Goal: Task Accomplishment & Management: Complete application form

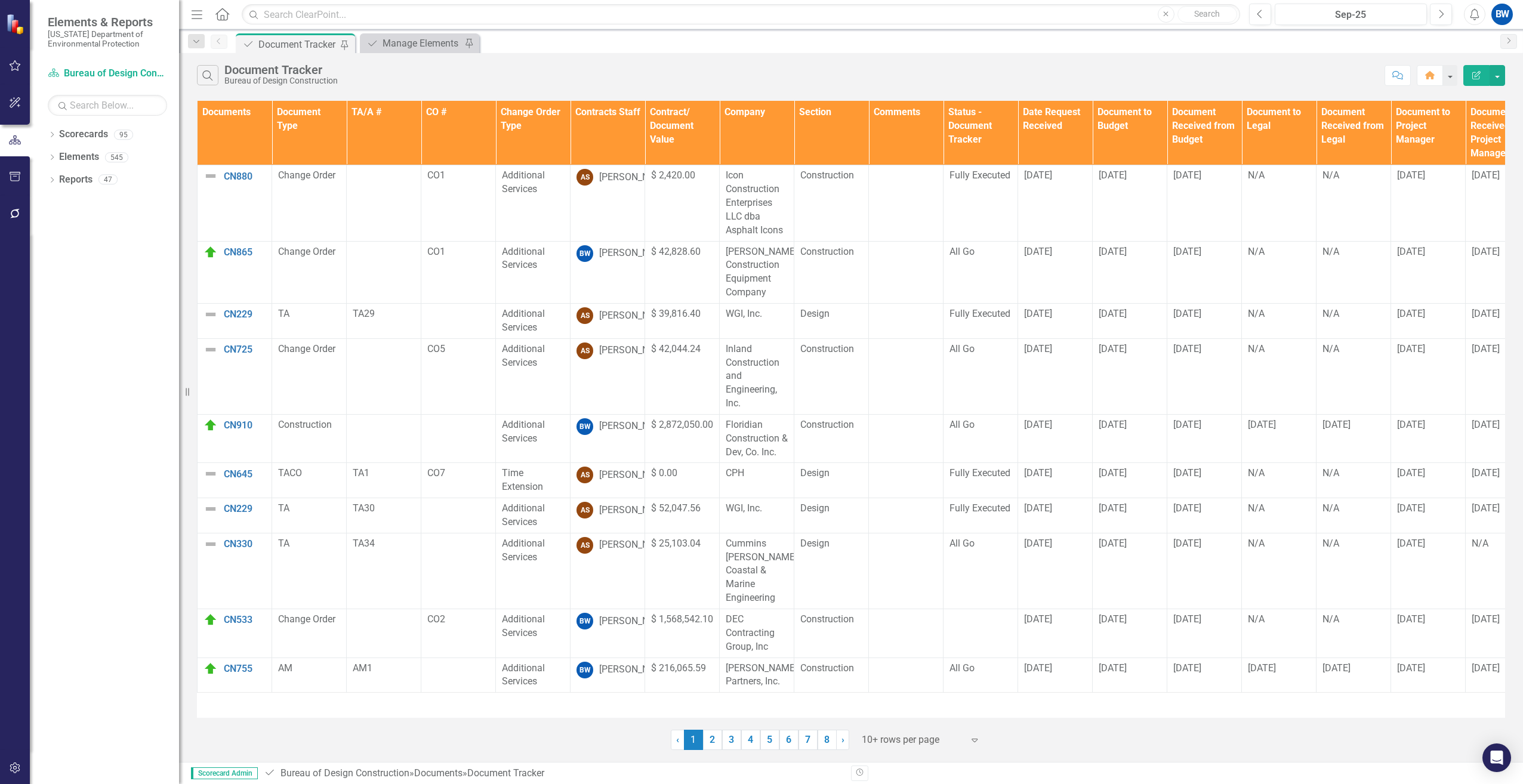
click at [612, 139] on th "Contracts Staff" at bounding box center [608, 133] width 75 height 64
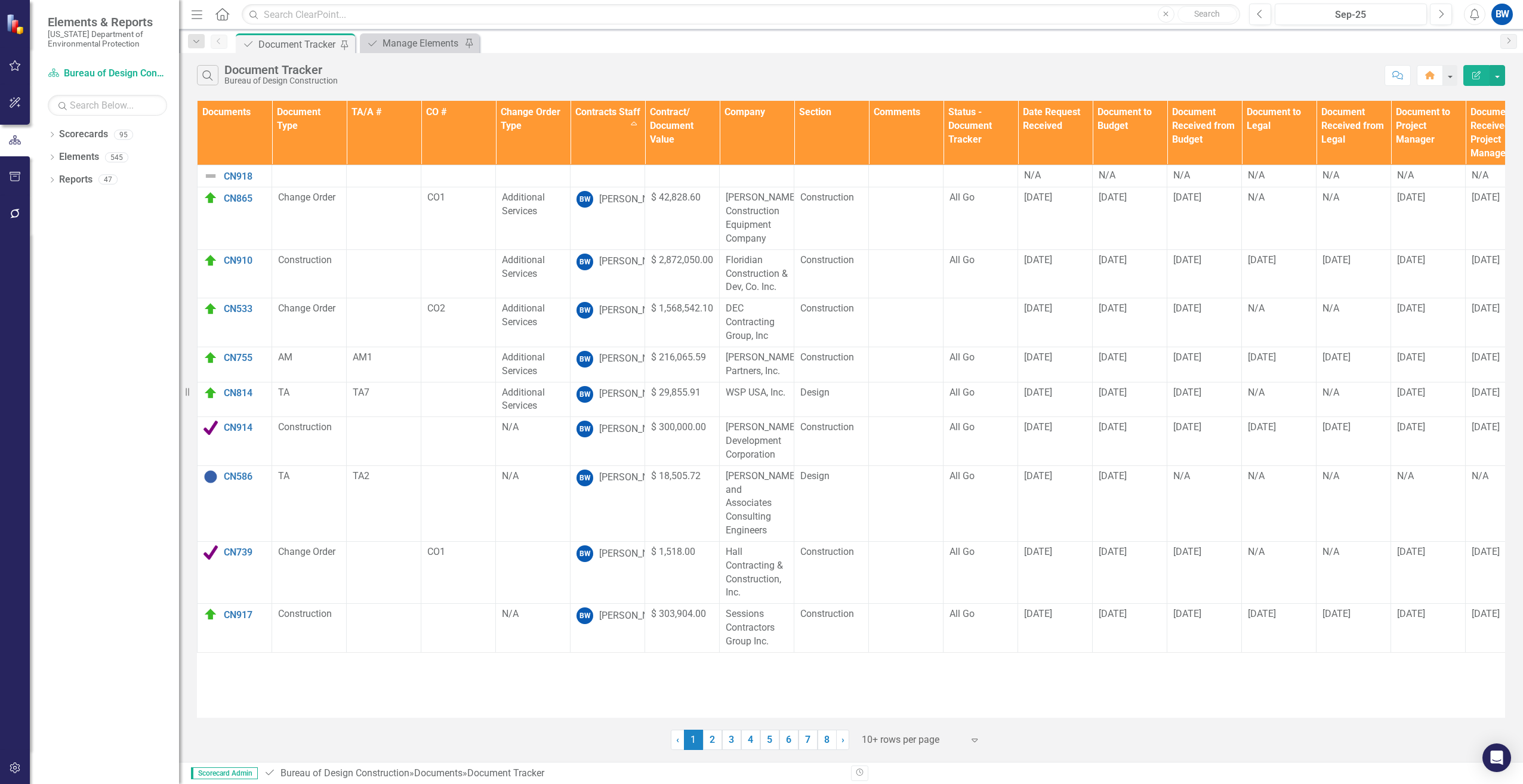
click at [878, 737] on div at bounding box center [913, 740] width 101 height 16
click at [884, 696] on div "100+ rows per page" at bounding box center [923, 699] width 112 height 14
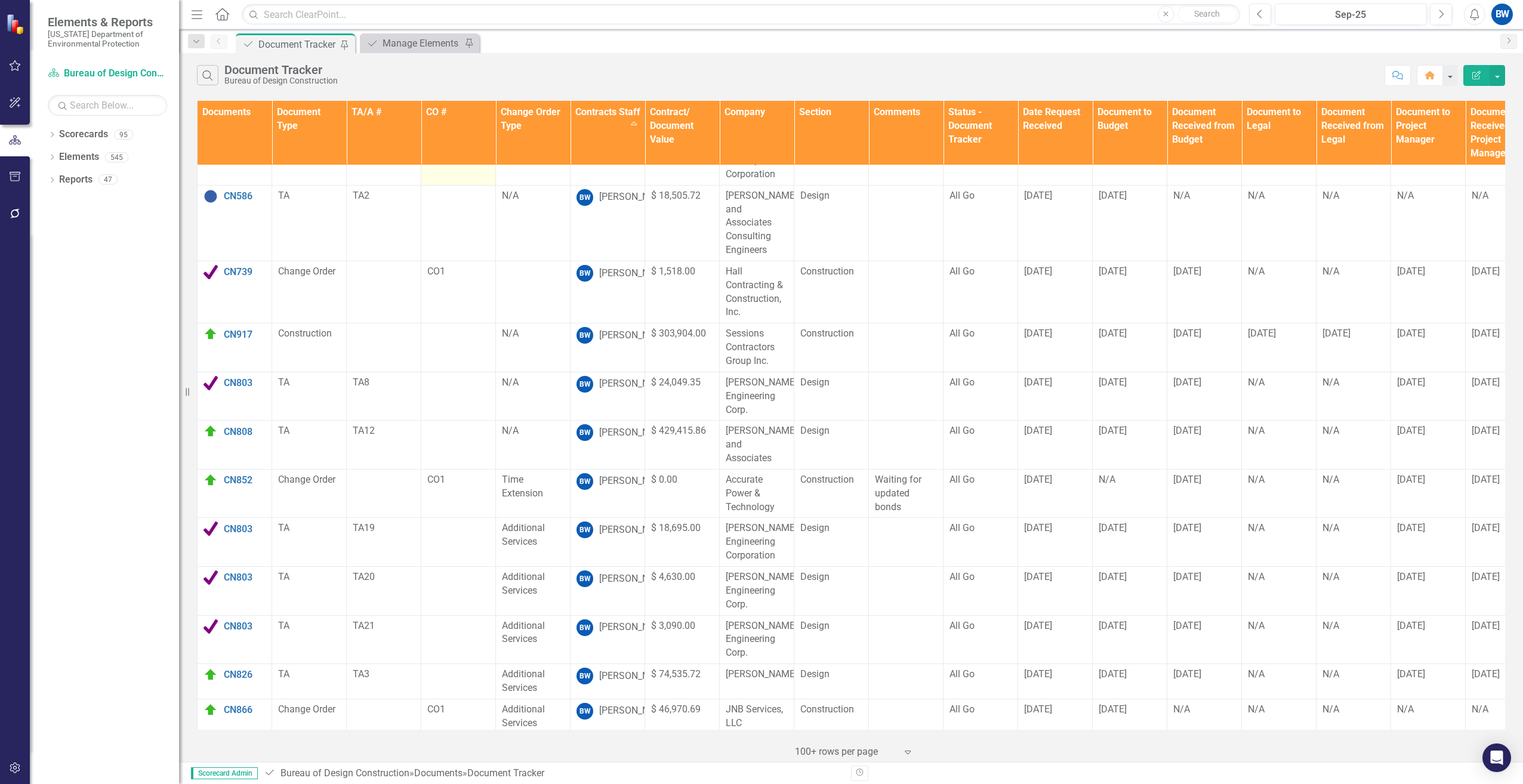
scroll to position [298, 0]
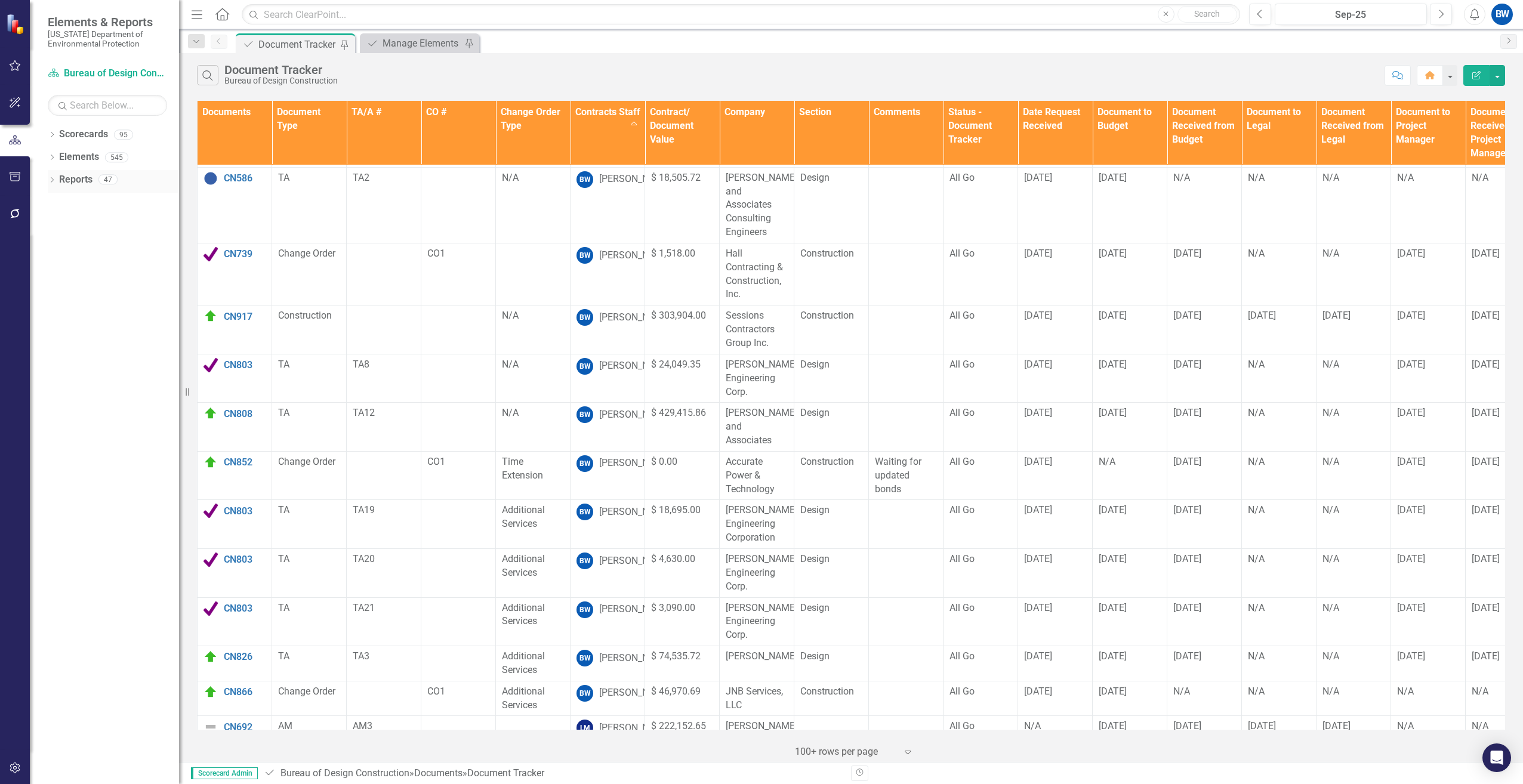
drag, startPoint x: 81, startPoint y: 275, endPoint x: 130, endPoint y: 192, distance: 96.4
click at [81, 275] on div "Dropdown Scorecards 95 Dropdown [US_STATE] Department of Environmental Protecti…" at bounding box center [104, 454] width 149 height 659
click at [425, 49] on div "Manage Elements" at bounding box center [422, 43] width 79 height 15
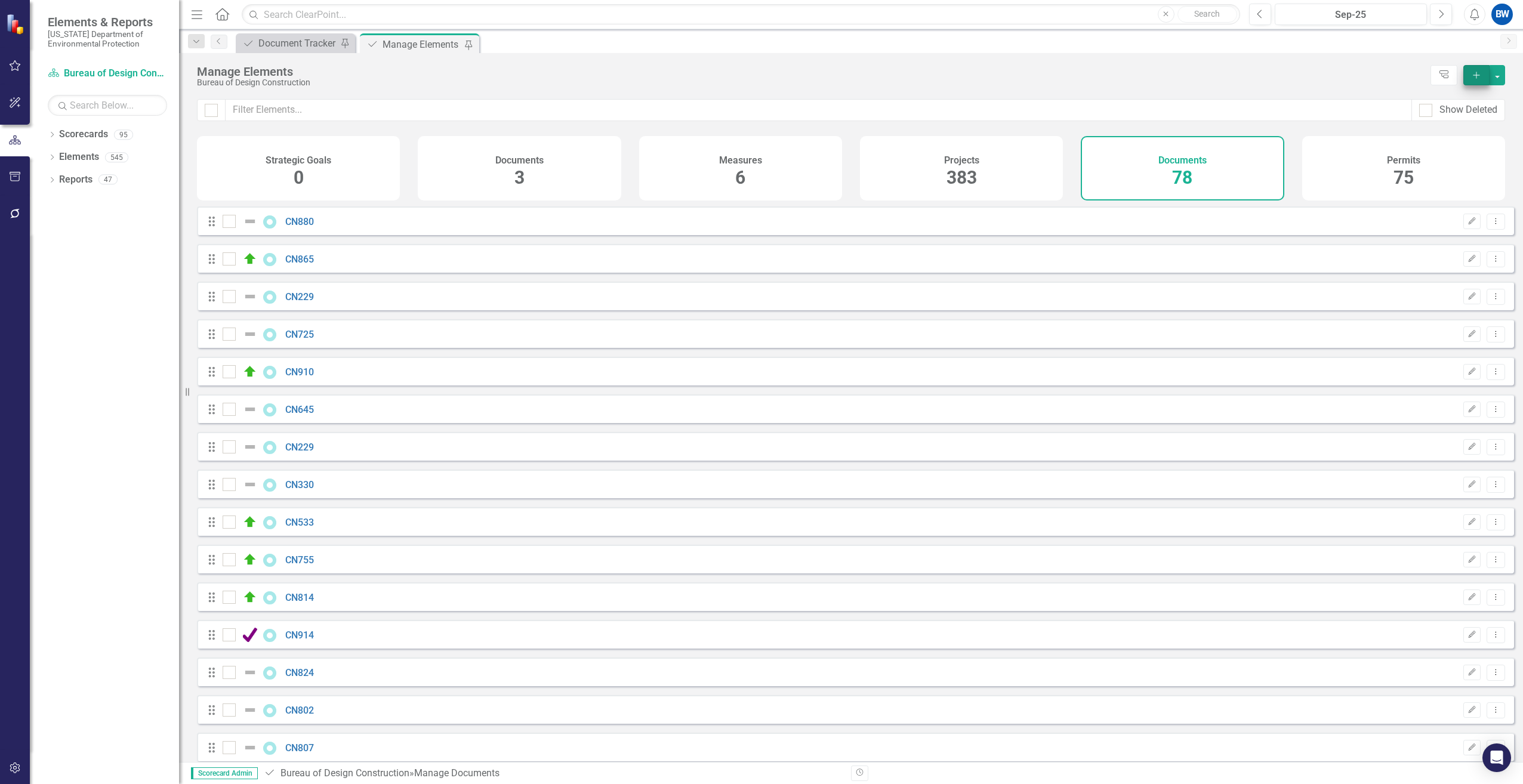
click at [1473, 74] on icon "Add" at bounding box center [1476, 75] width 11 height 9
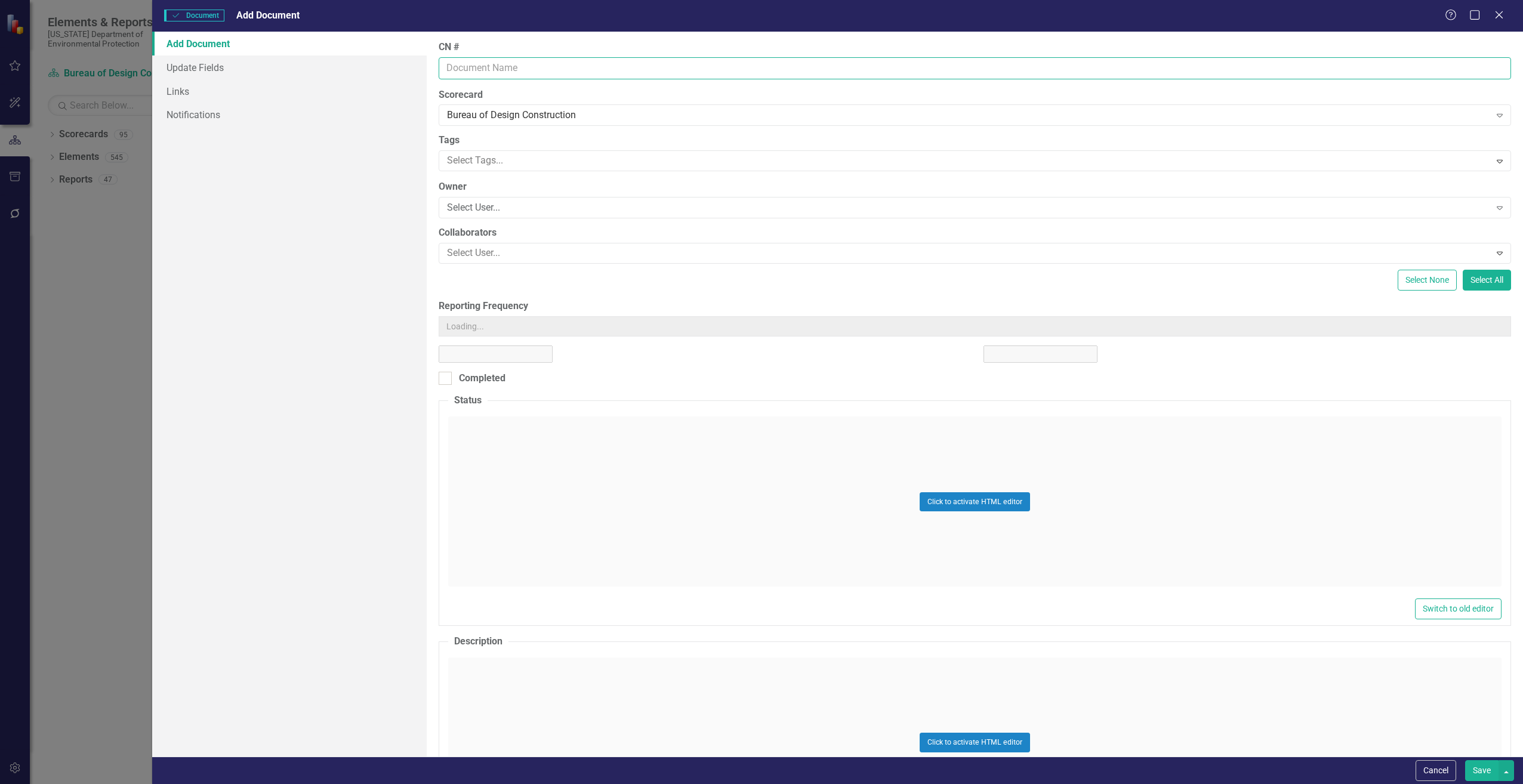
click at [496, 58] on input "CN #" at bounding box center [975, 68] width 1072 height 22
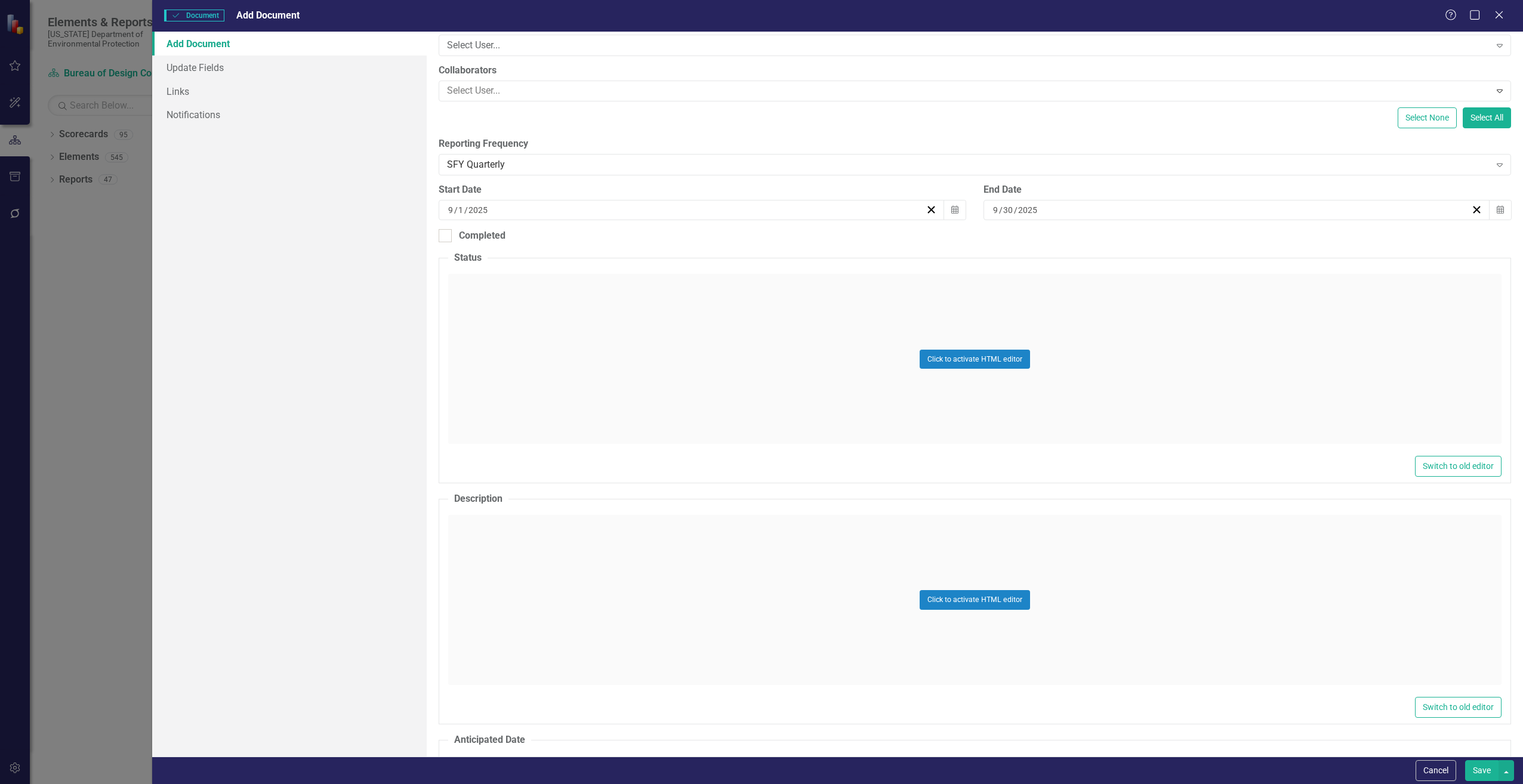
scroll to position [179, 0]
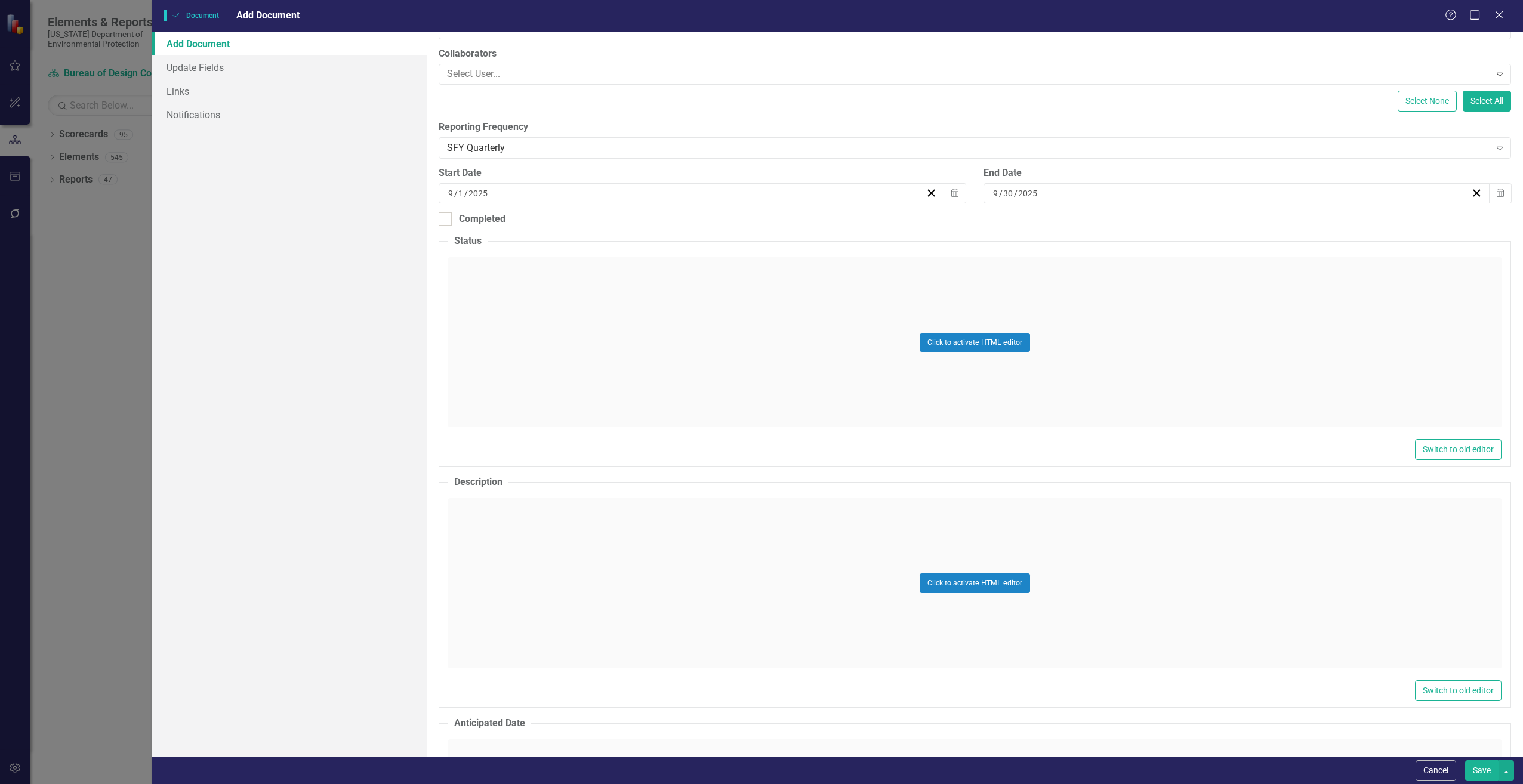
type input "CN767"
click at [543, 523] on div "Click to activate HTML editor" at bounding box center [974, 583] width 1053 height 170
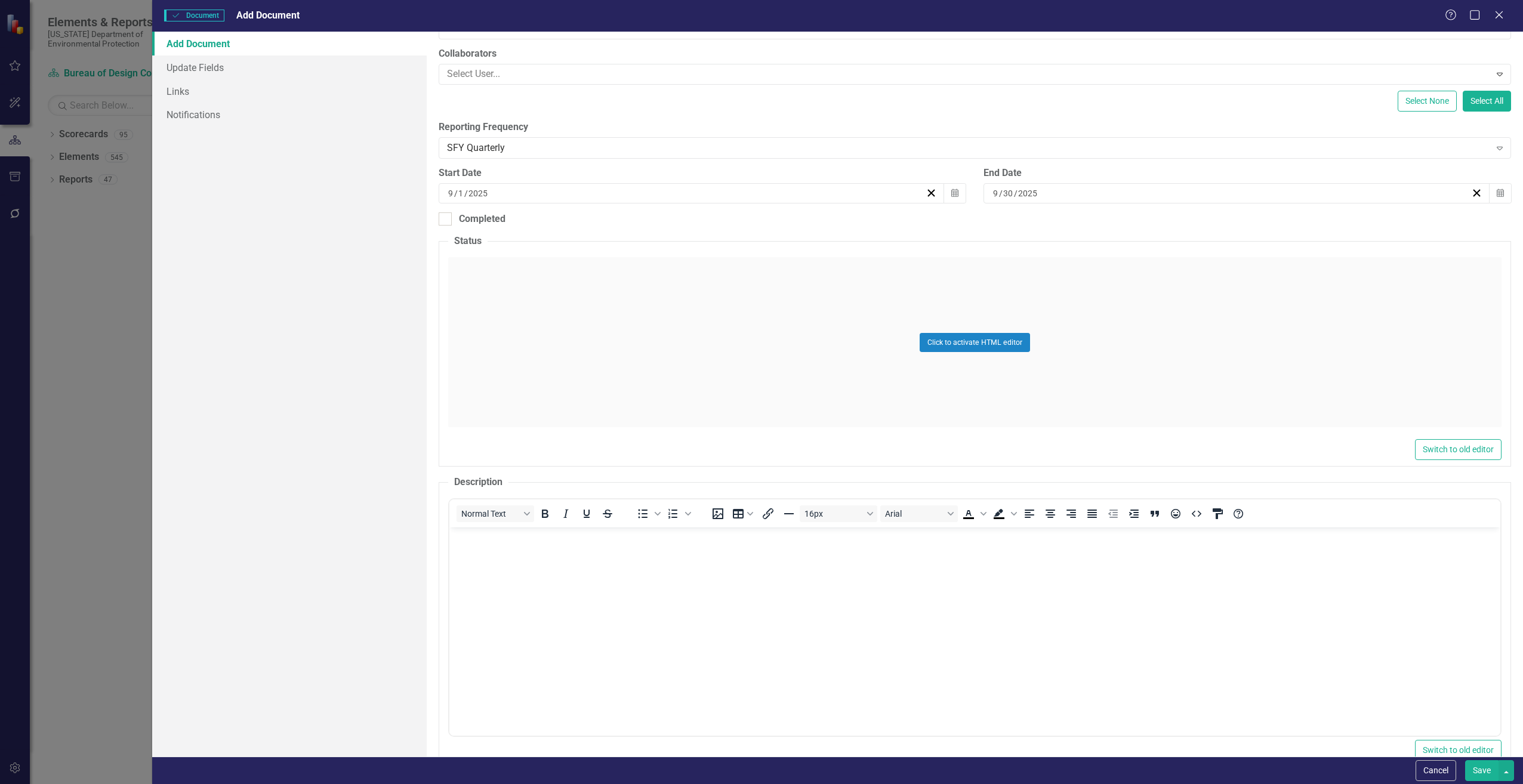
scroll to position [0, 0]
click at [512, 567] on body "Rich Text Area. Press ALT-0 for help." at bounding box center [974, 617] width 1051 height 179
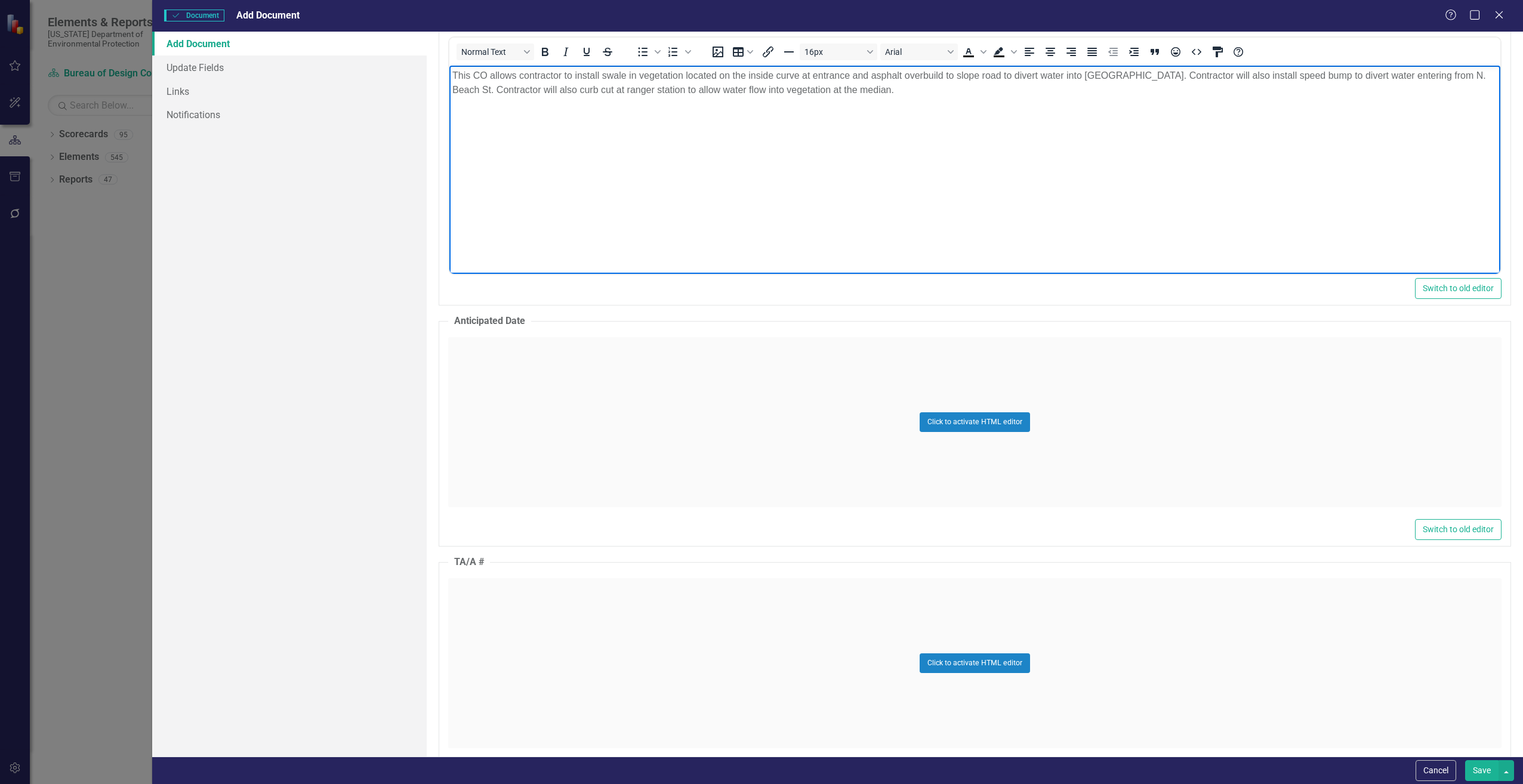
scroll to position [656, 0]
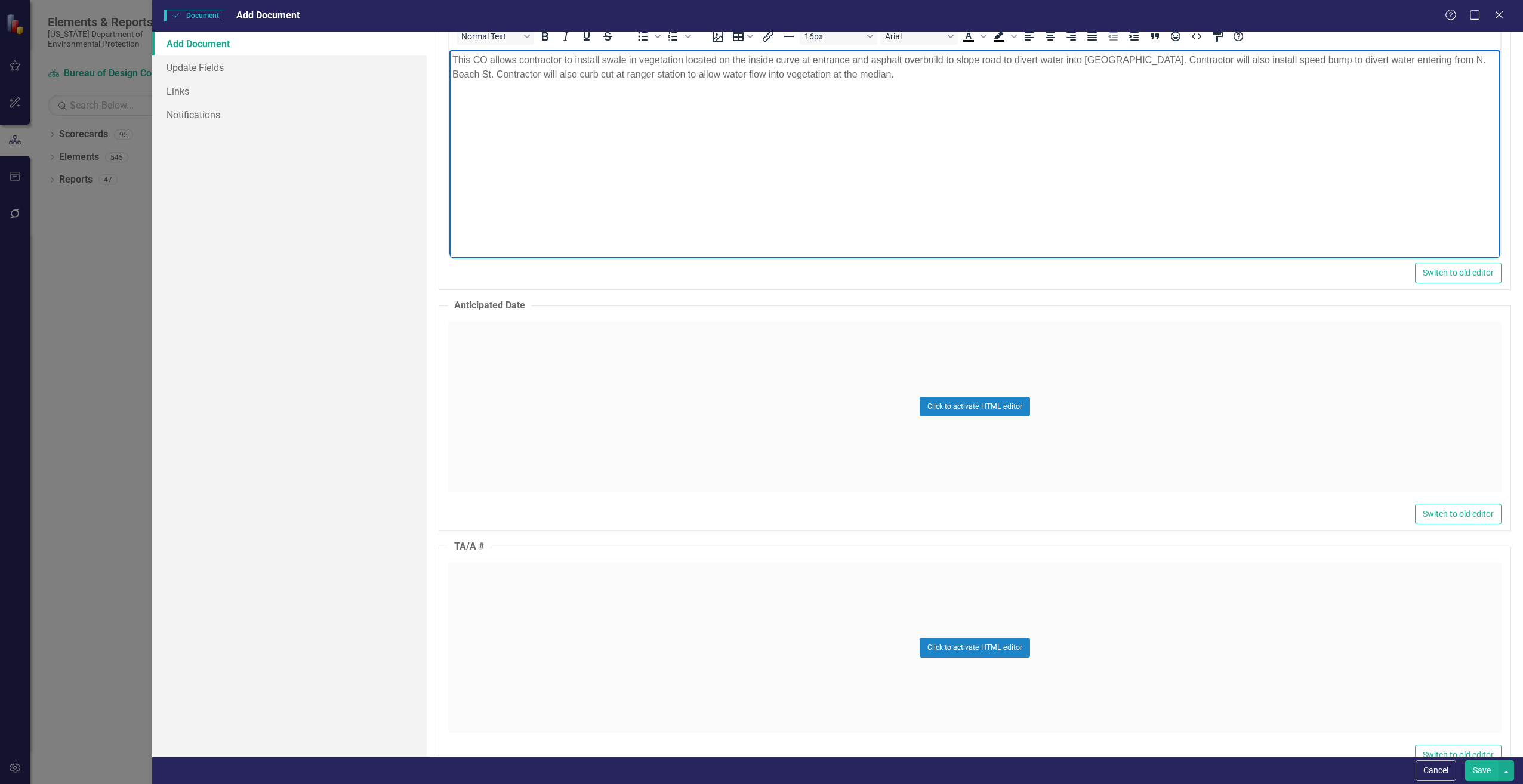
click at [500, 423] on div "Click to activate HTML editor" at bounding box center [974, 406] width 1053 height 170
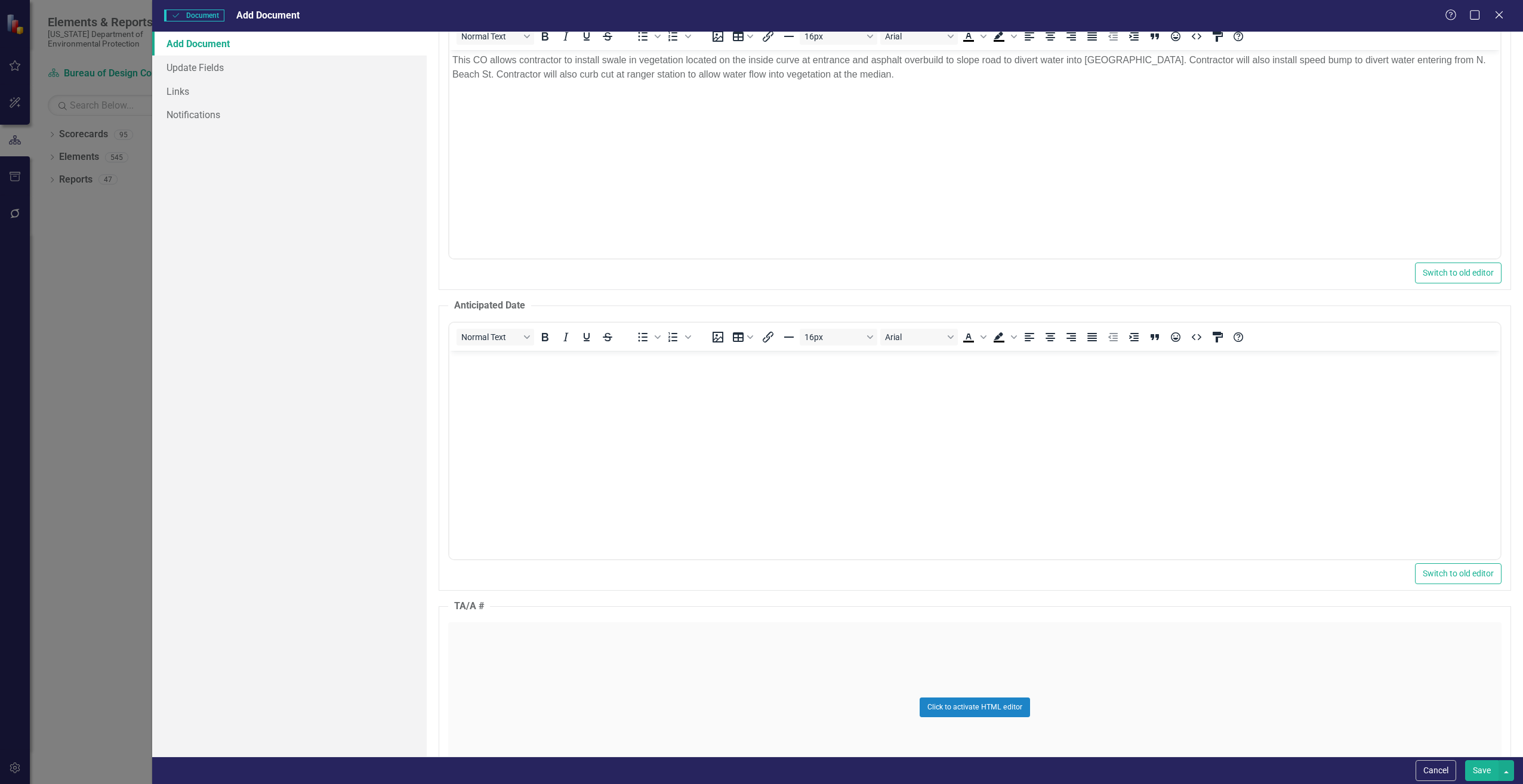
scroll to position [0, 0]
click at [508, 382] on body "Rich Text Area. Press ALT-0 for help." at bounding box center [974, 439] width 1051 height 179
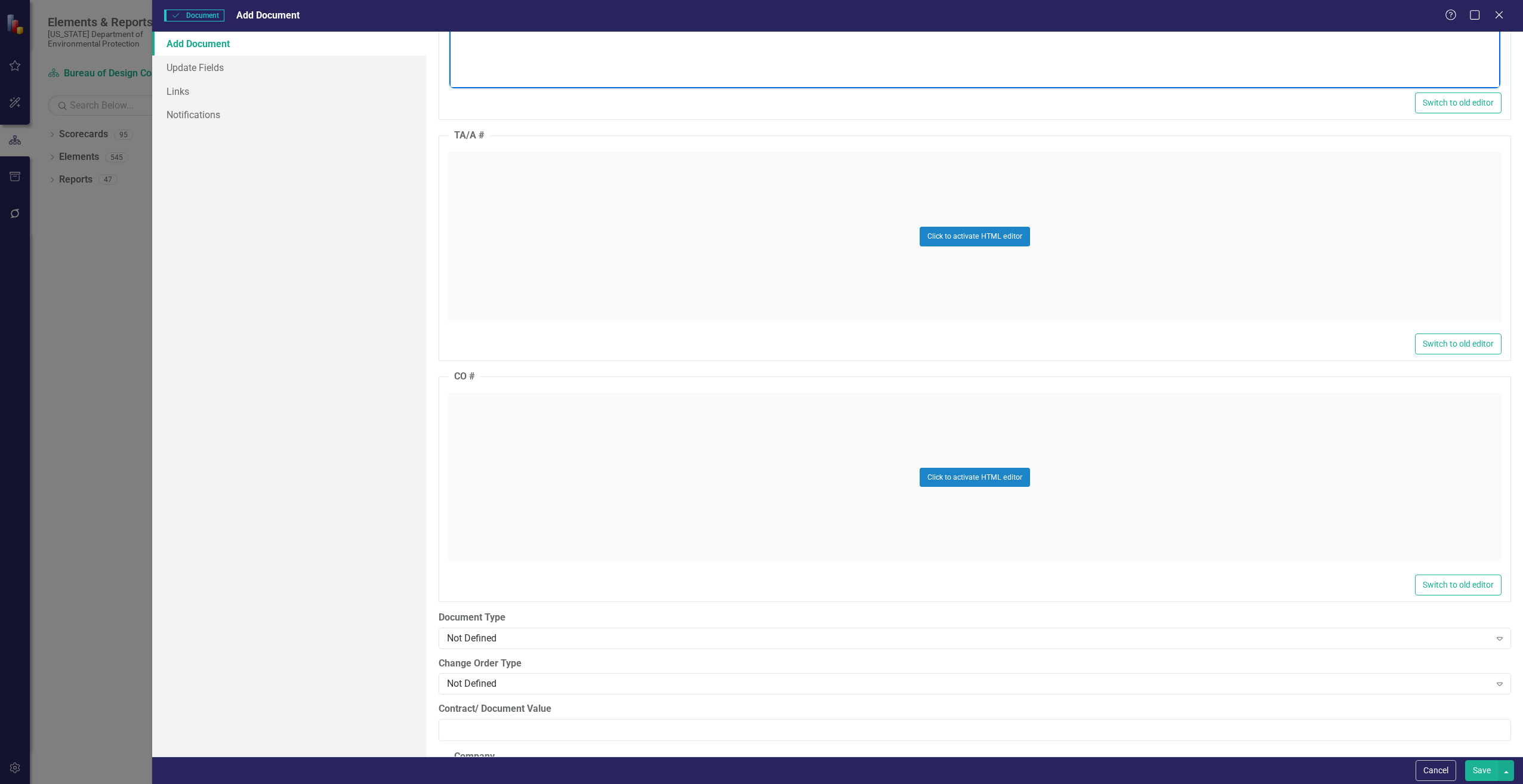
scroll to position [1133, 0]
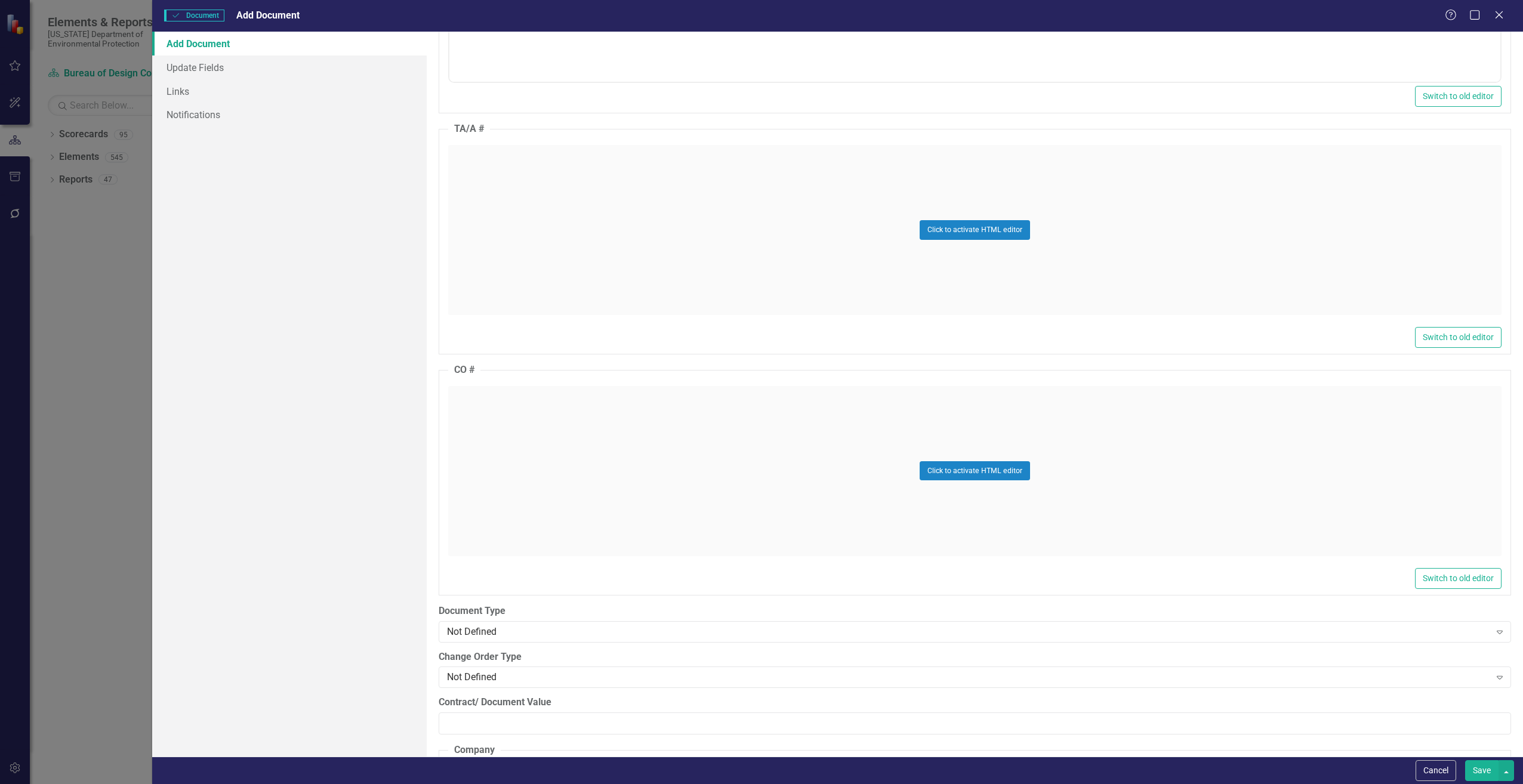
click at [492, 468] on div "Click to activate HTML editor" at bounding box center [974, 471] width 1053 height 170
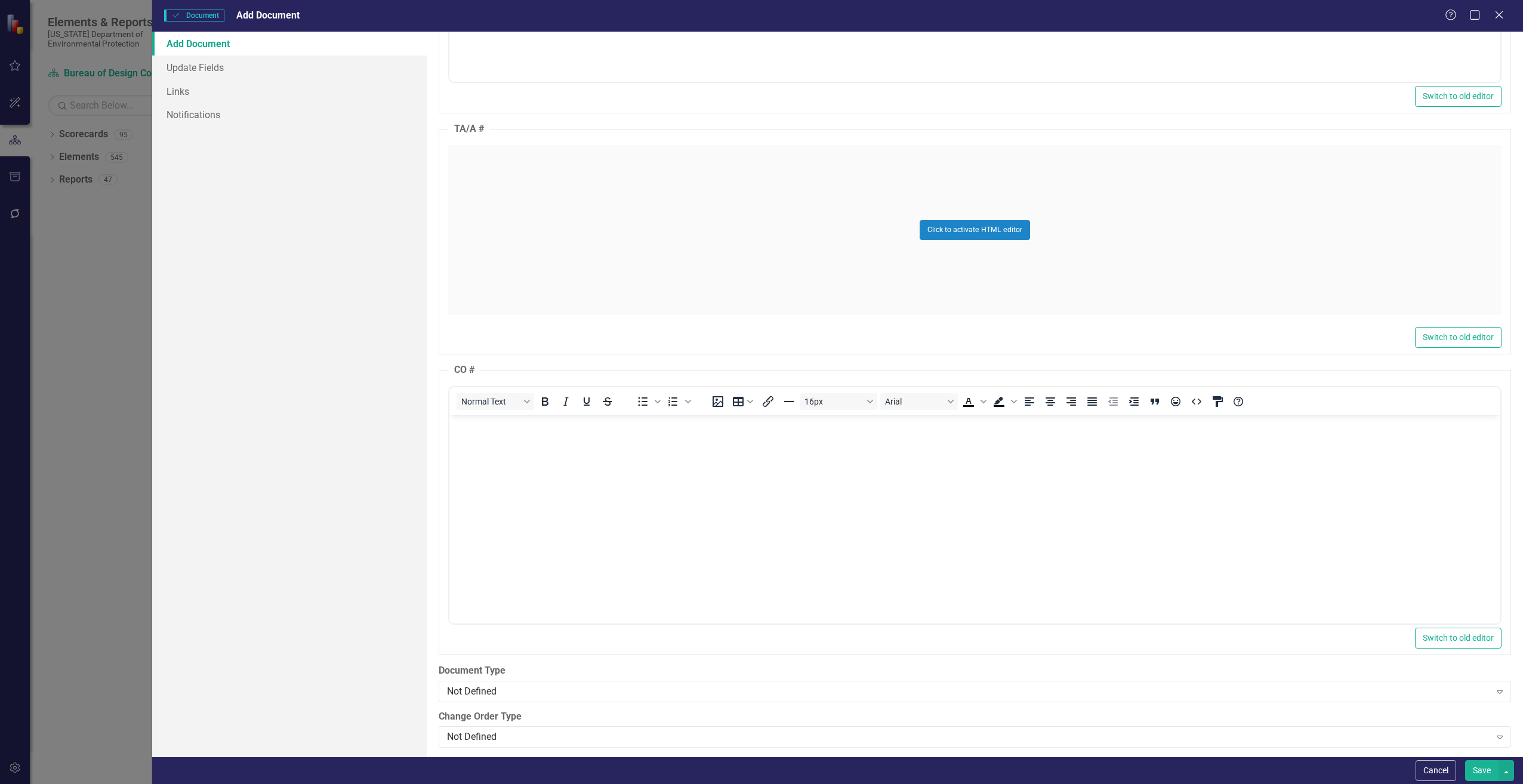
scroll to position [0, 0]
click at [493, 437] on body "Rich Text Area. Press ALT-0 for help." at bounding box center [974, 504] width 1051 height 179
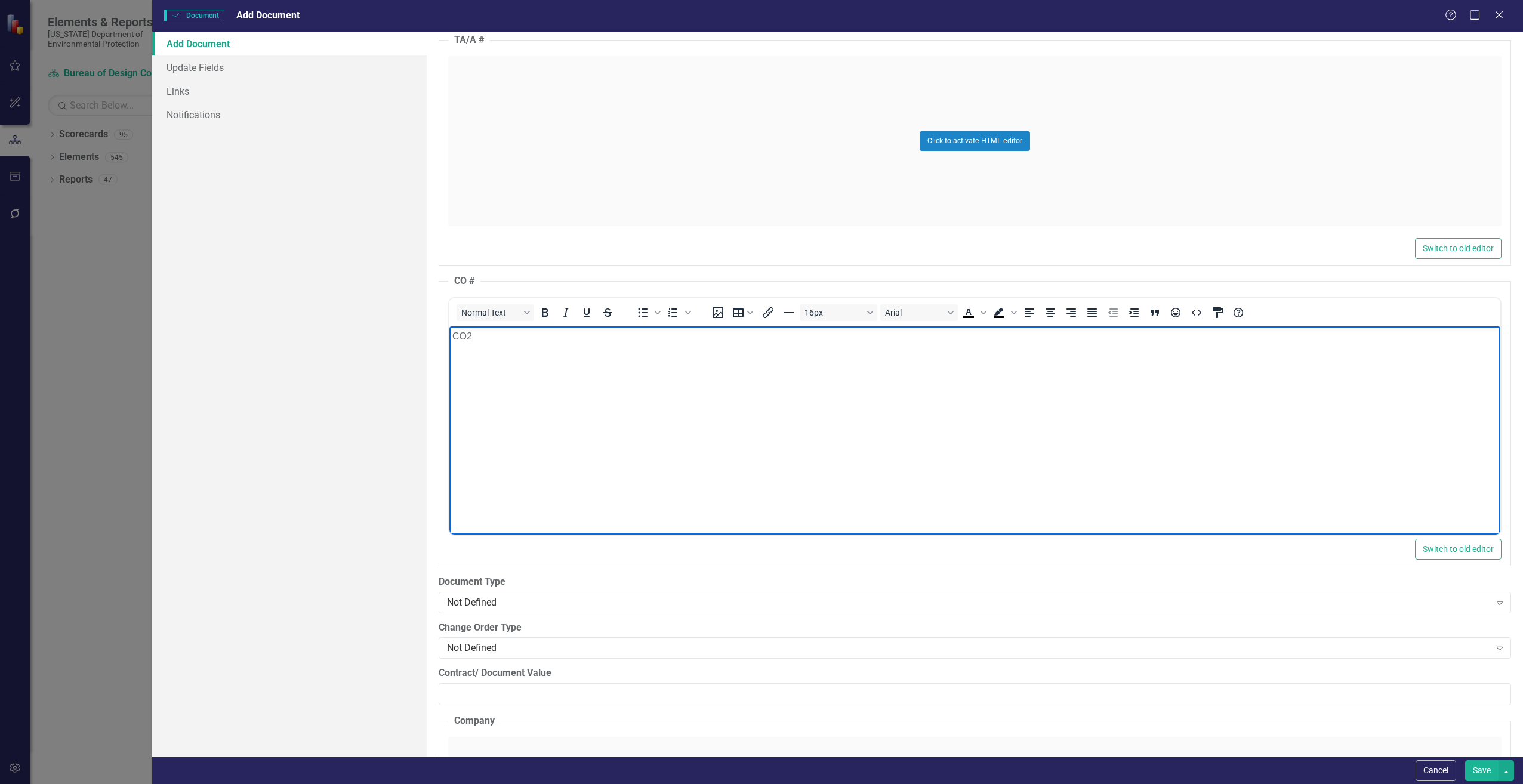
scroll to position [1372, 0]
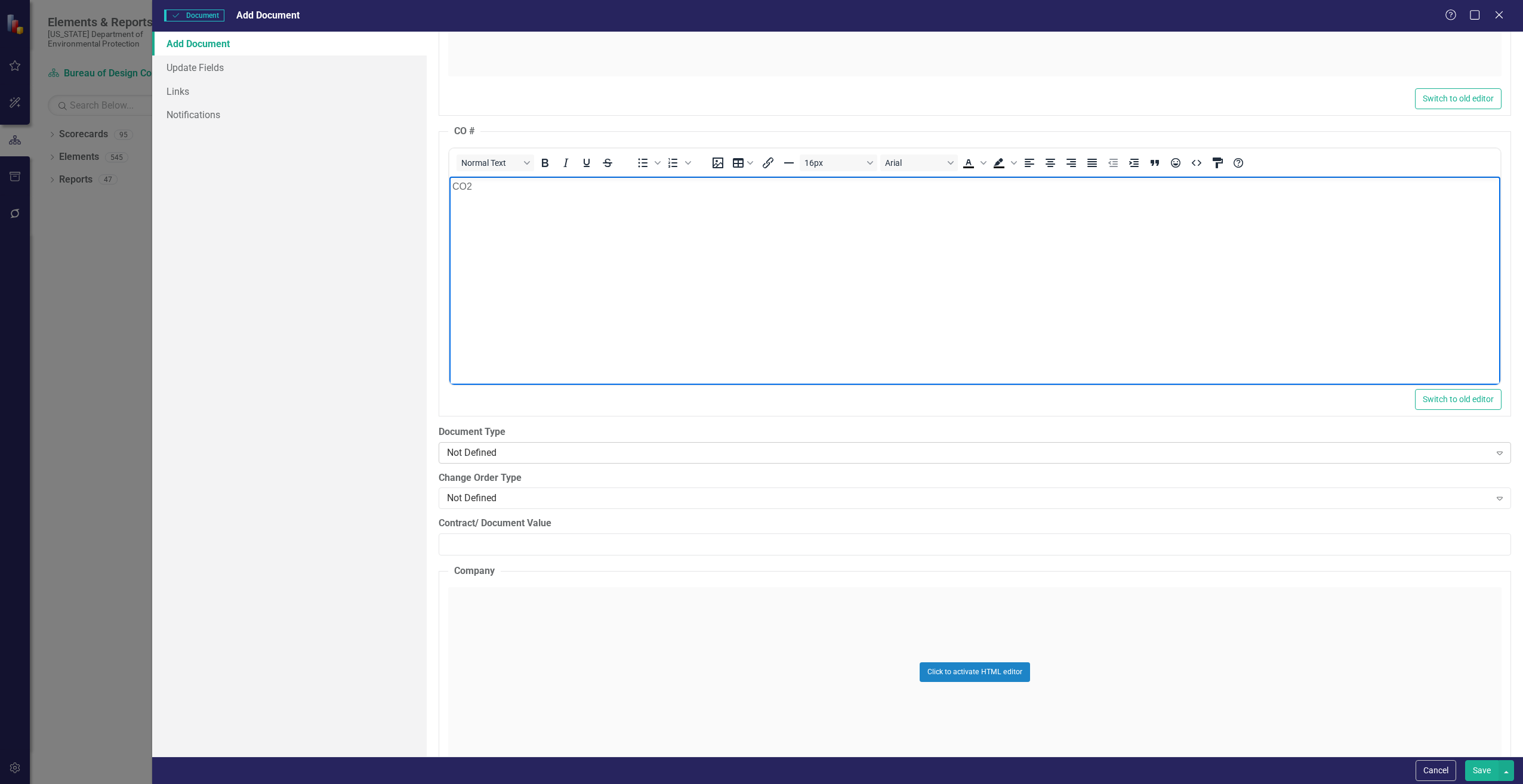
click at [469, 448] on div "Not Defined" at bounding box center [968, 452] width 1043 height 14
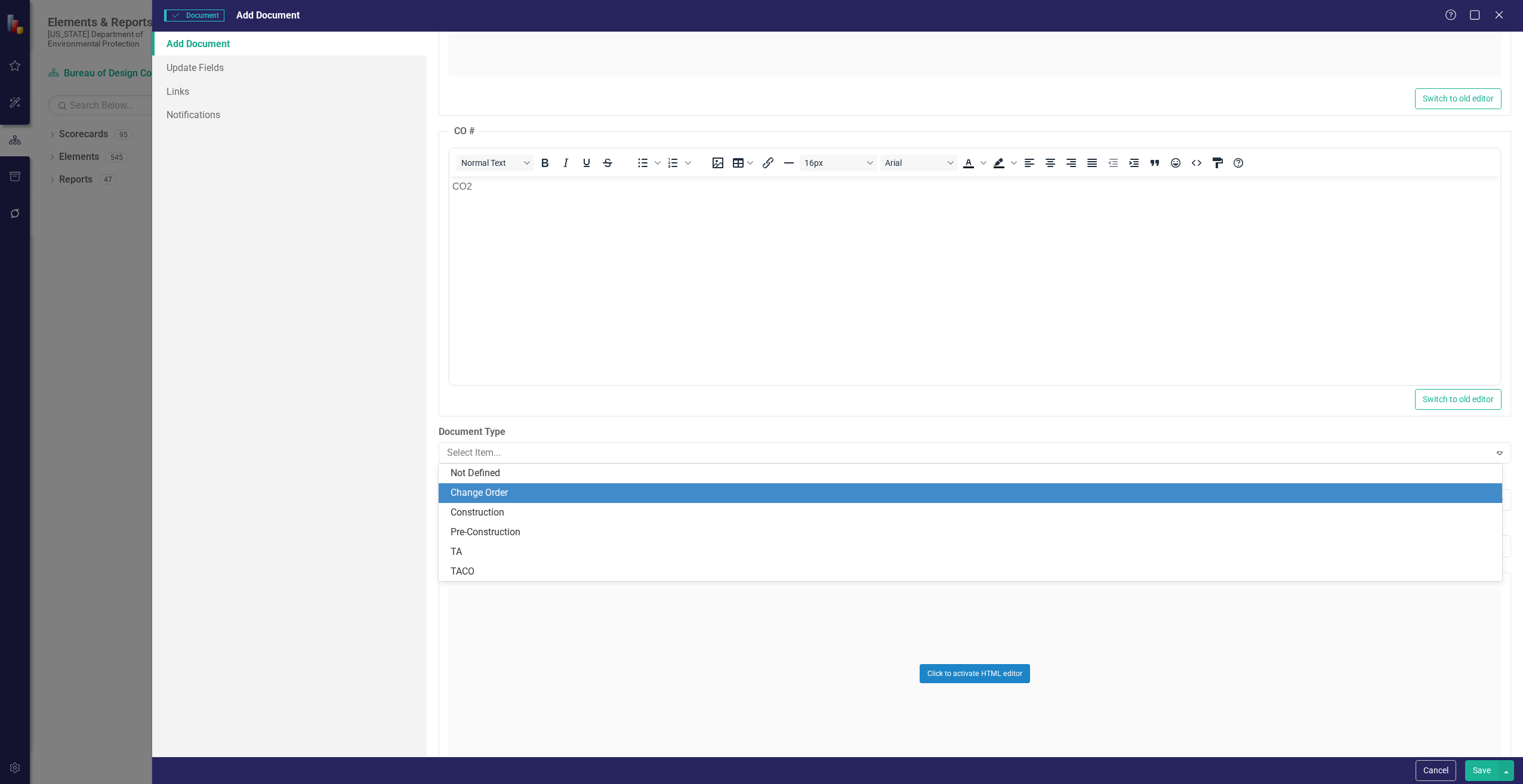
click at [471, 486] on div "Change Order" at bounding box center [973, 492] width 1045 height 14
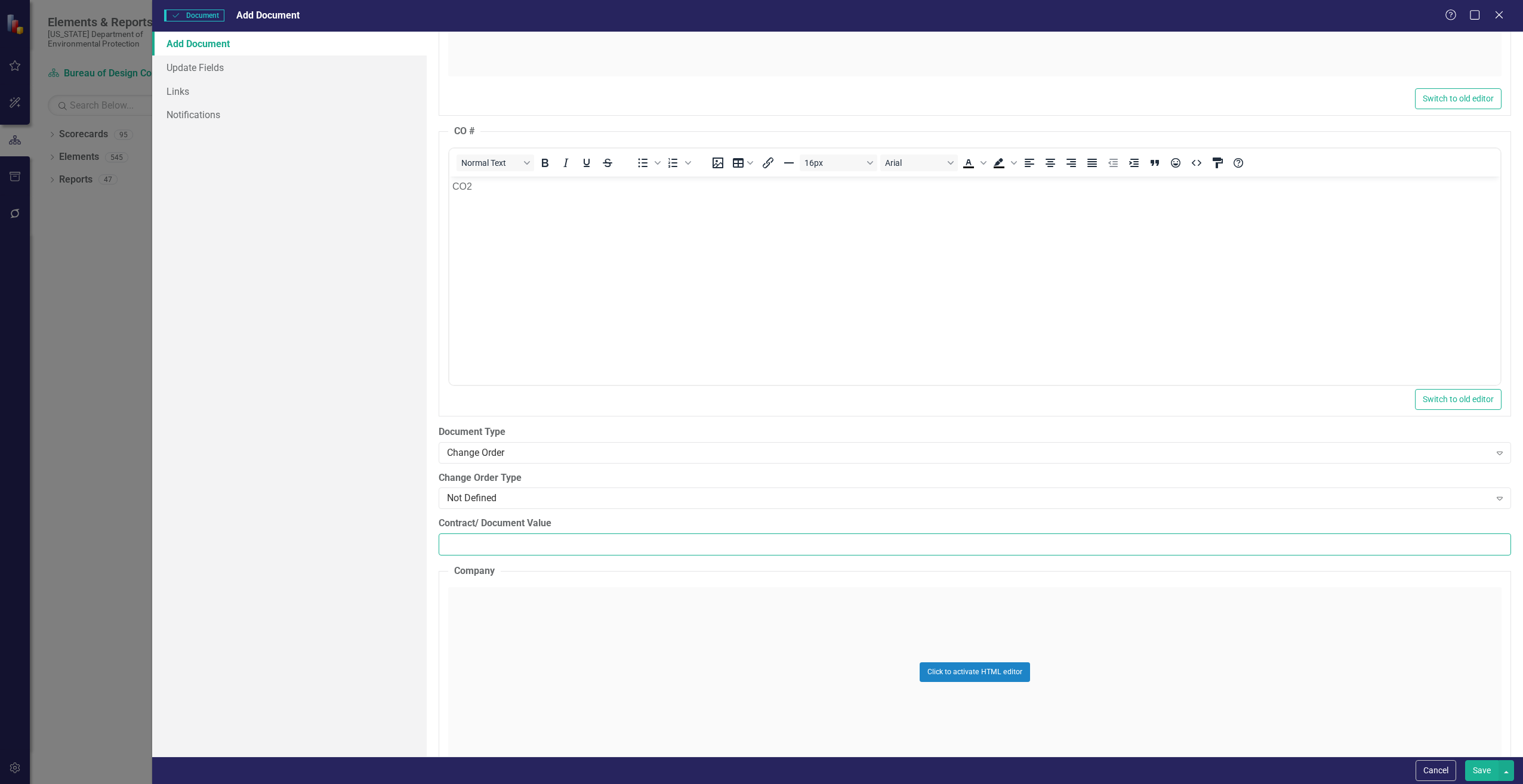
click at [466, 544] on input "Contract/ Document Value" at bounding box center [975, 544] width 1072 height 22
paste input "15500.00"
type input "15500.00"
click at [476, 628] on div "Click to activate HTML editor" at bounding box center [974, 672] width 1053 height 170
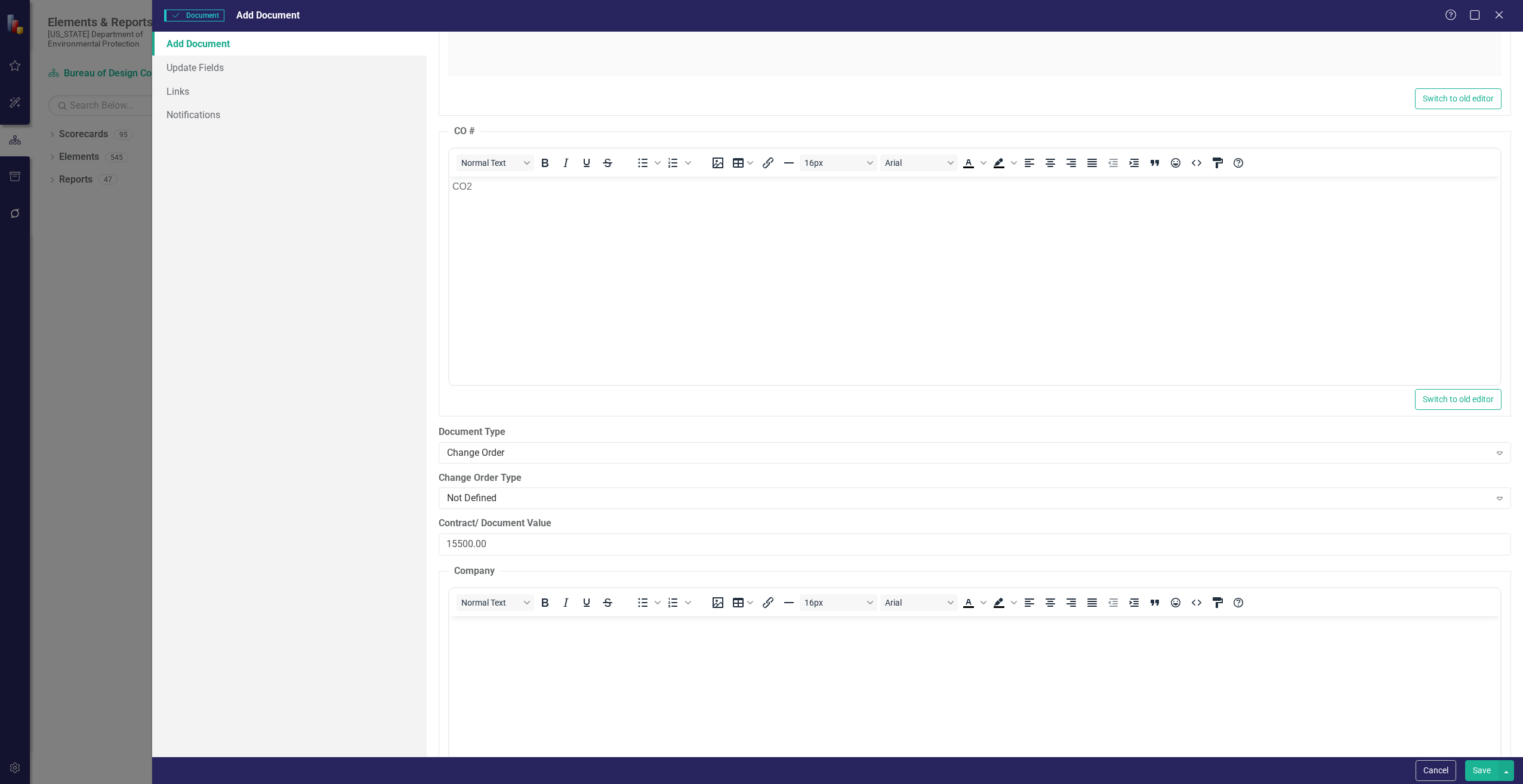
click at [553, 647] on body "Rich Text Area. Press ALT-0 for help." at bounding box center [974, 705] width 1051 height 179
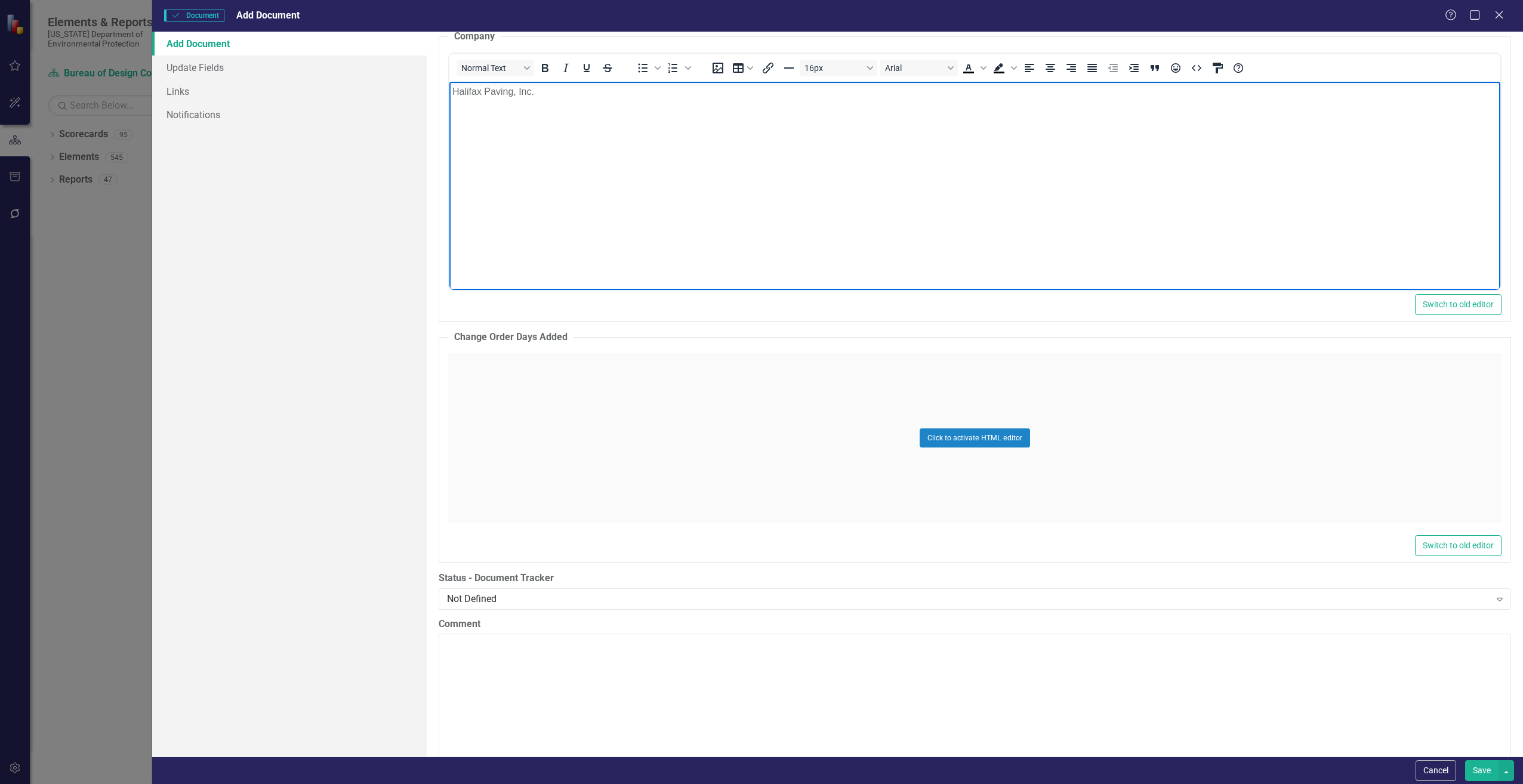
scroll to position [1909, 0]
click at [472, 408] on div "Click to activate HTML editor" at bounding box center [974, 435] width 1053 height 170
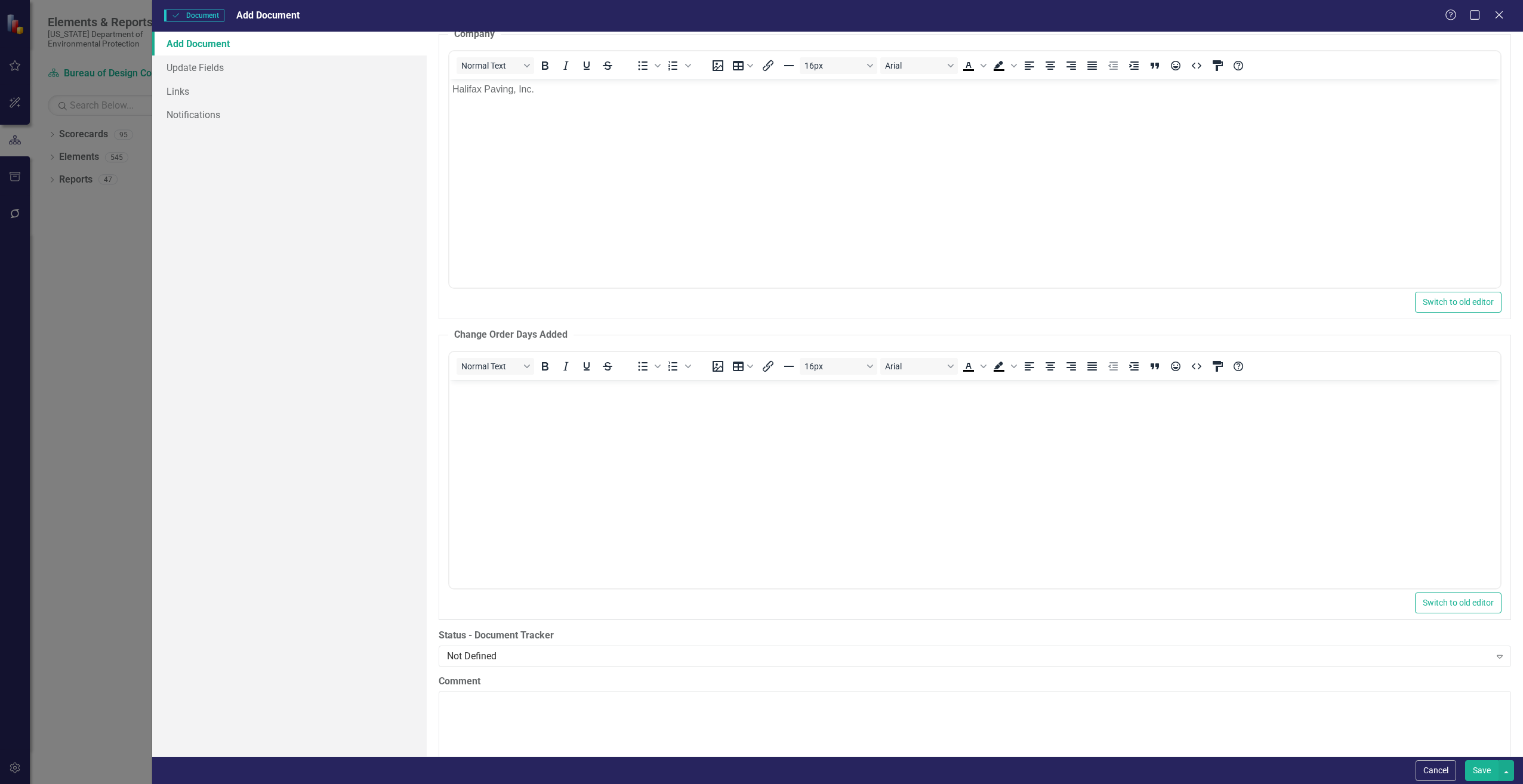
scroll to position [0, 0]
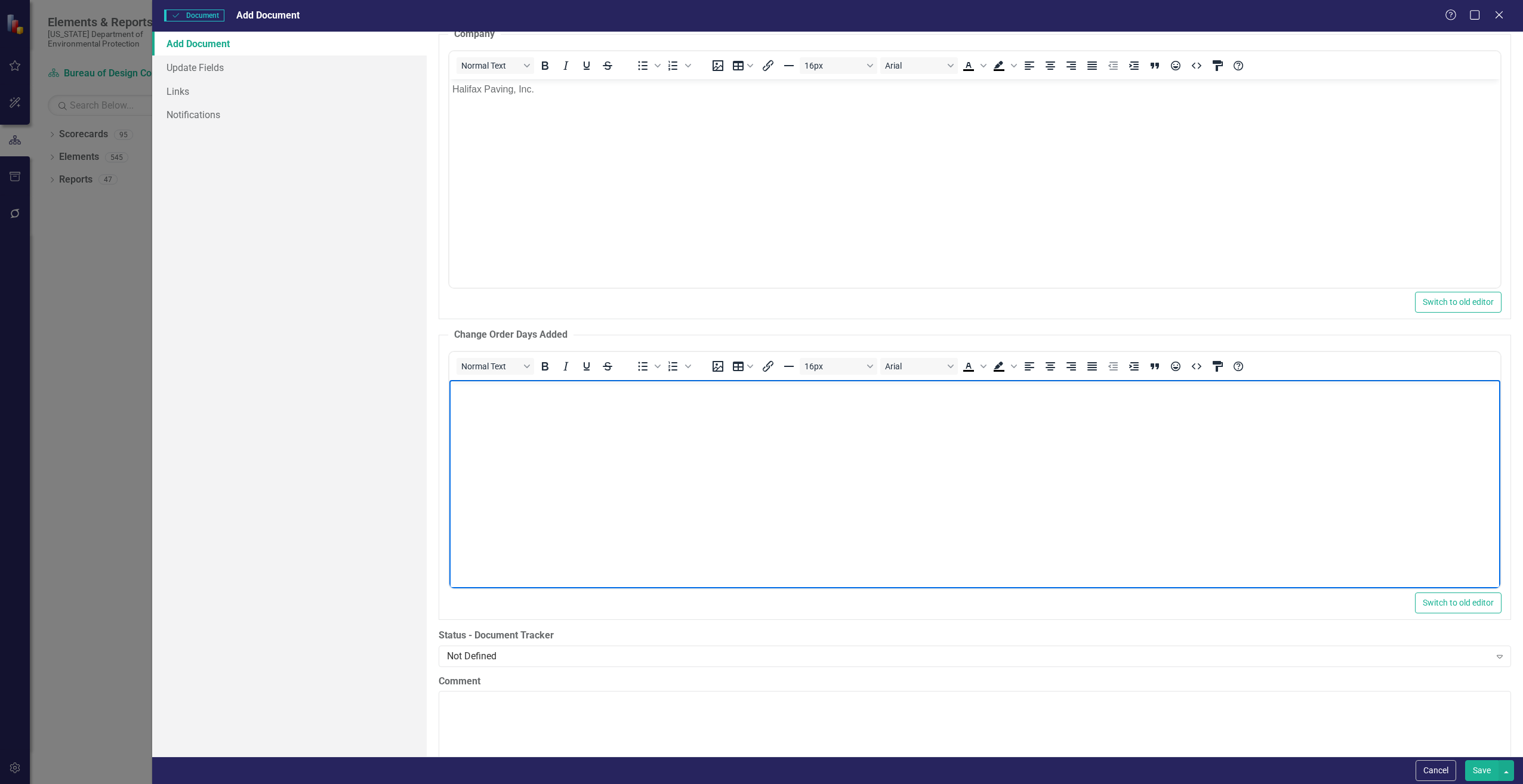
click at [471, 408] on body "Rich Text Area. Press ALT-0 for help." at bounding box center [974, 469] width 1051 height 179
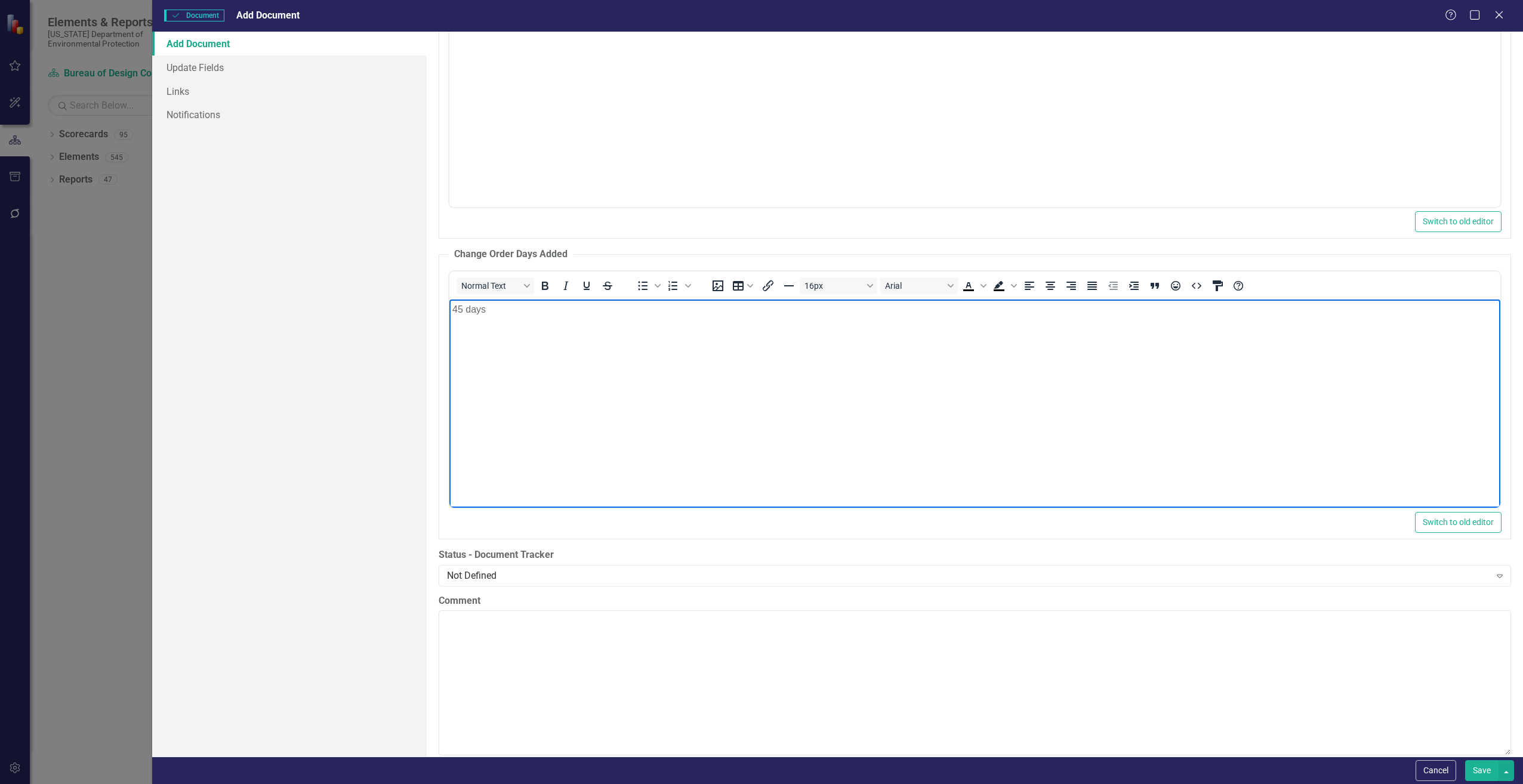
scroll to position [2087, 0]
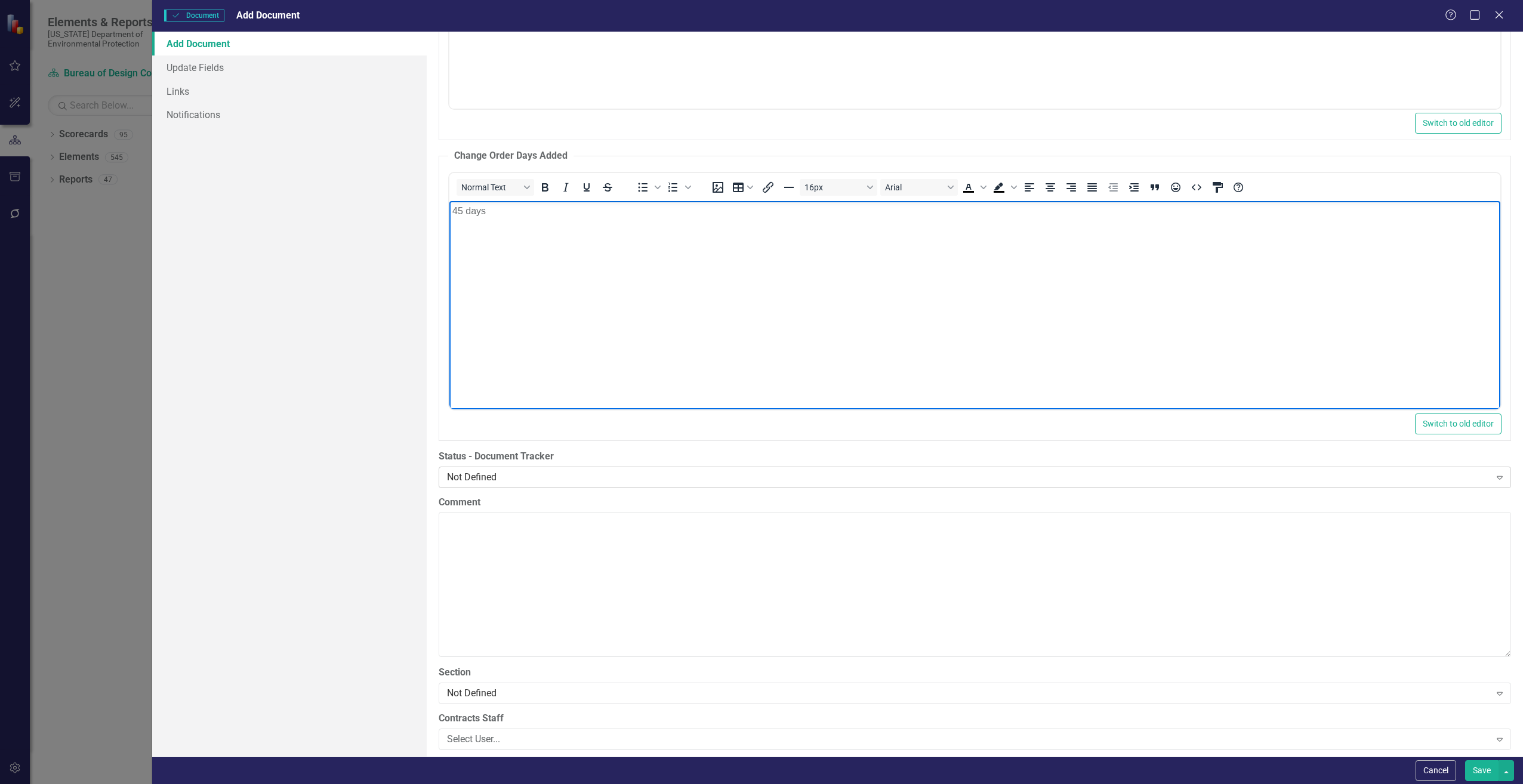
click at [465, 473] on div "Not Defined" at bounding box center [968, 477] width 1043 height 14
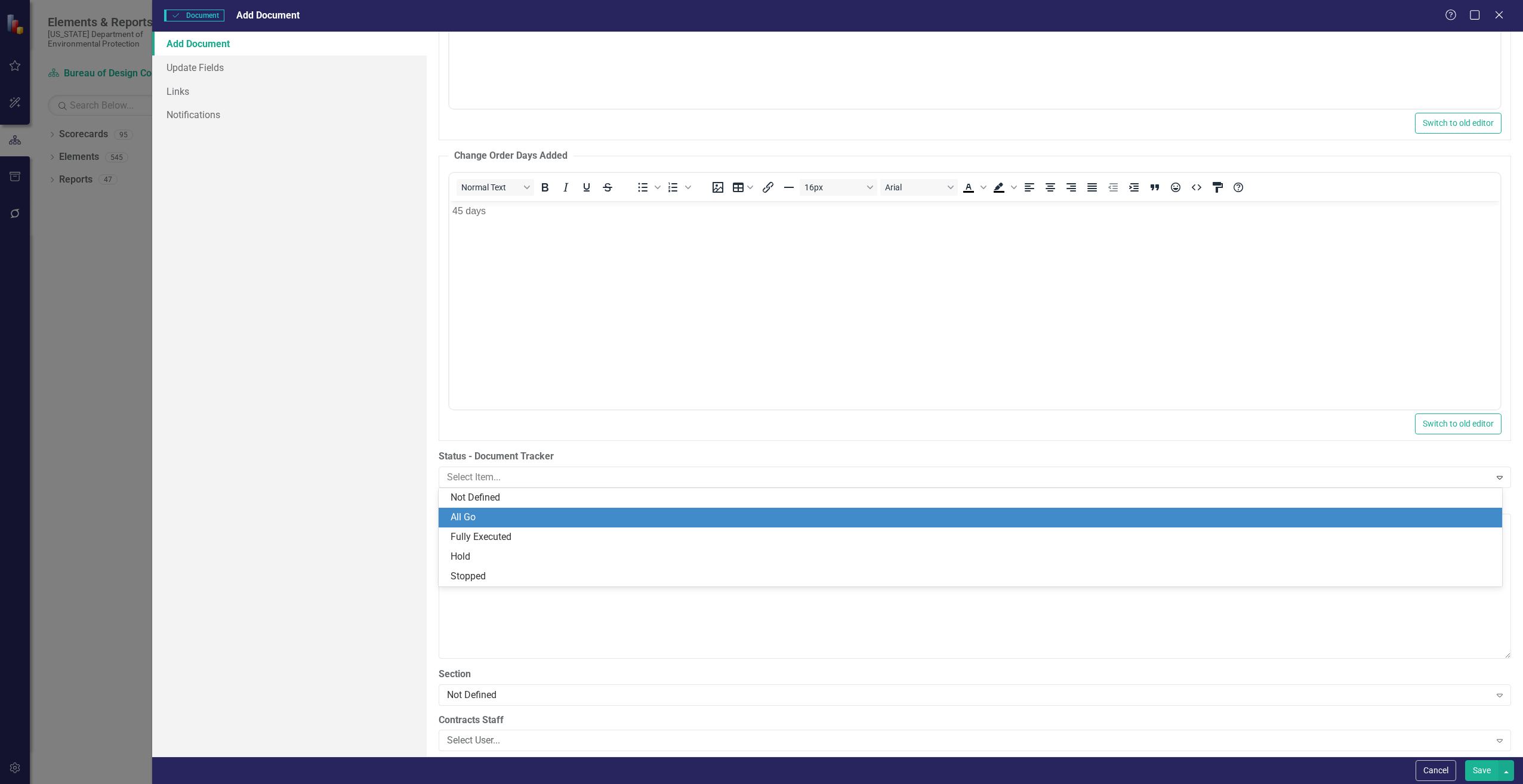
click at [478, 516] on div "All Go" at bounding box center [973, 517] width 1045 height 14
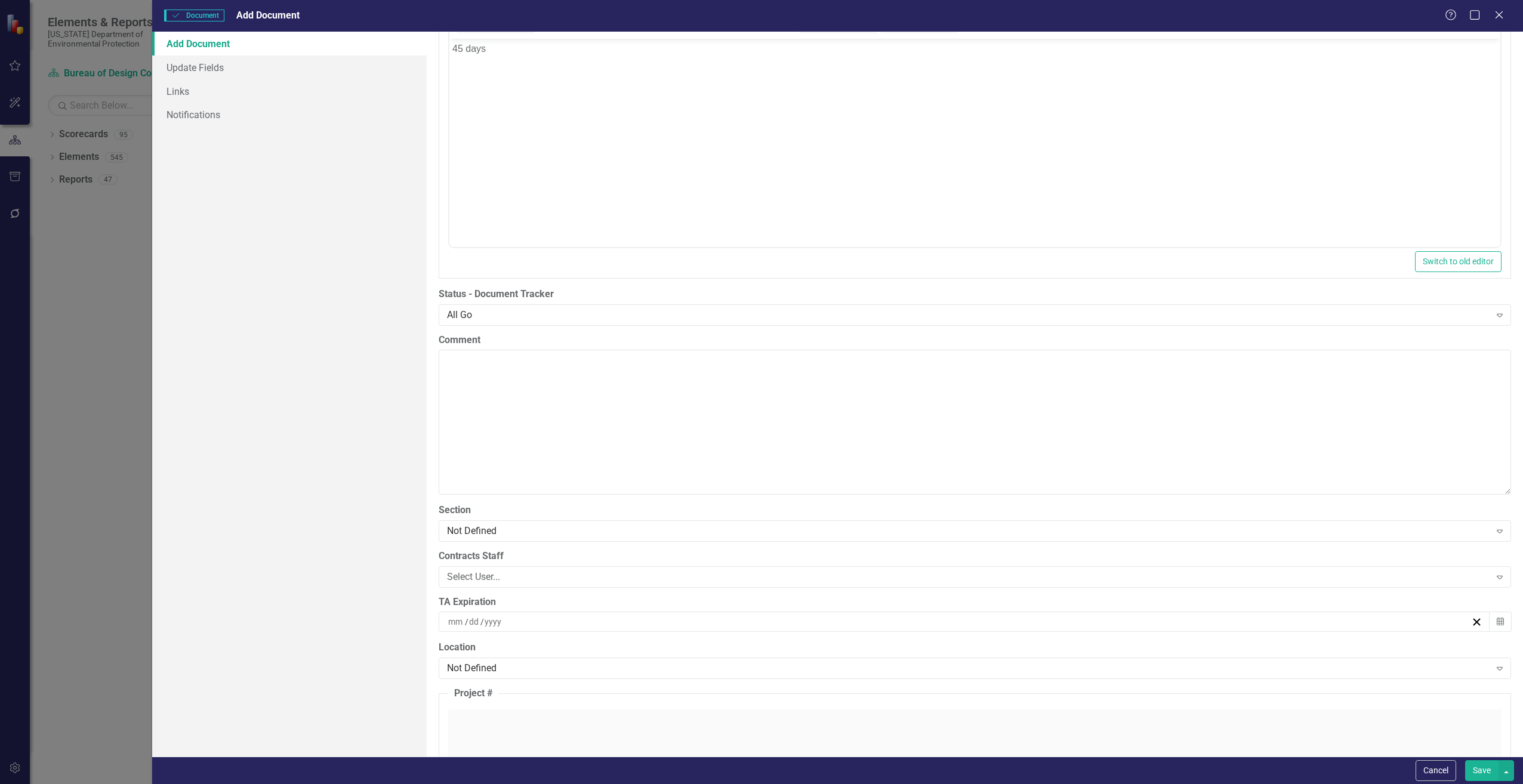
scroll to position [2326, 0]
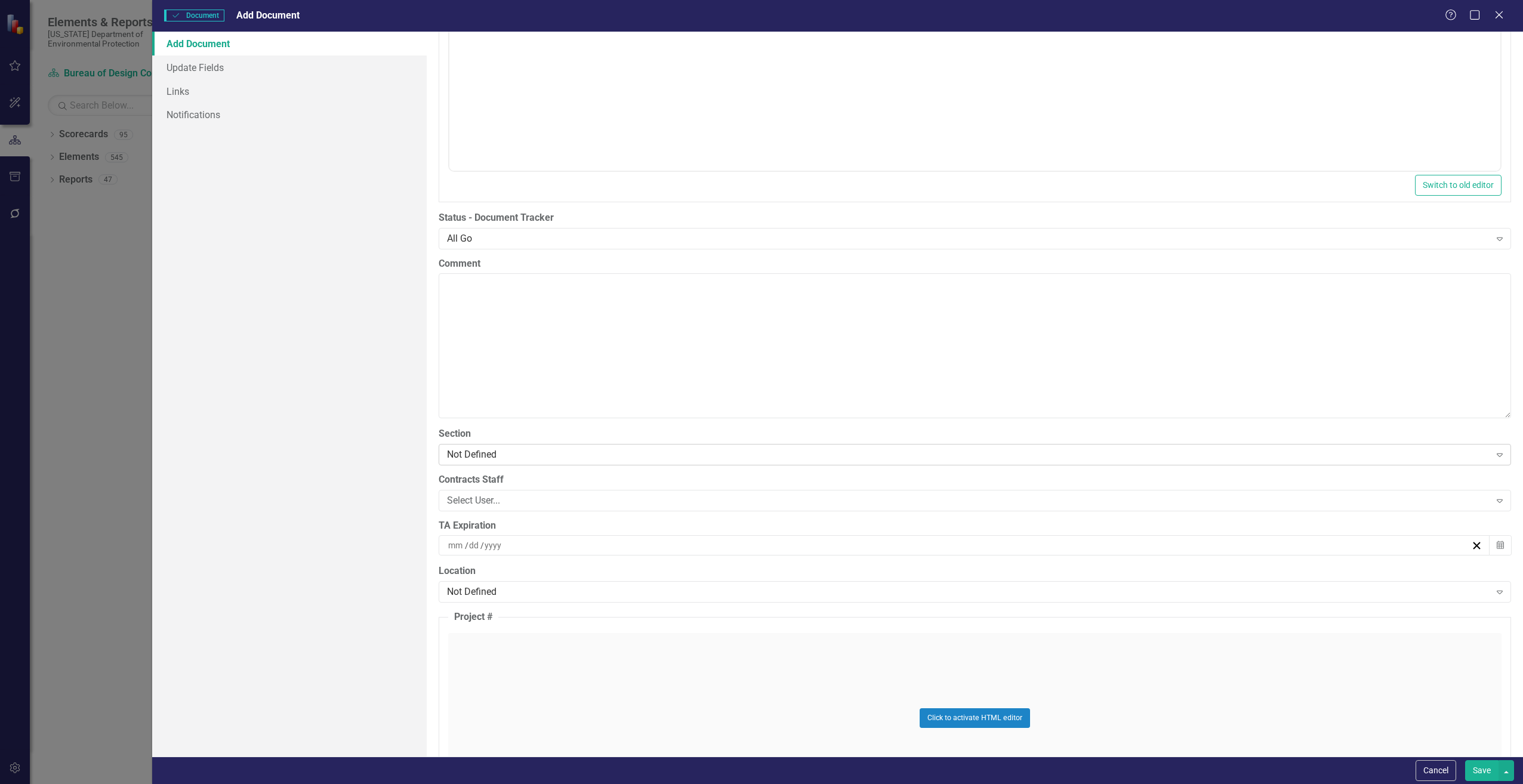
click at [466, 455] on div "Not Defined" at bounding box center [968, 454] width 1043 height 14
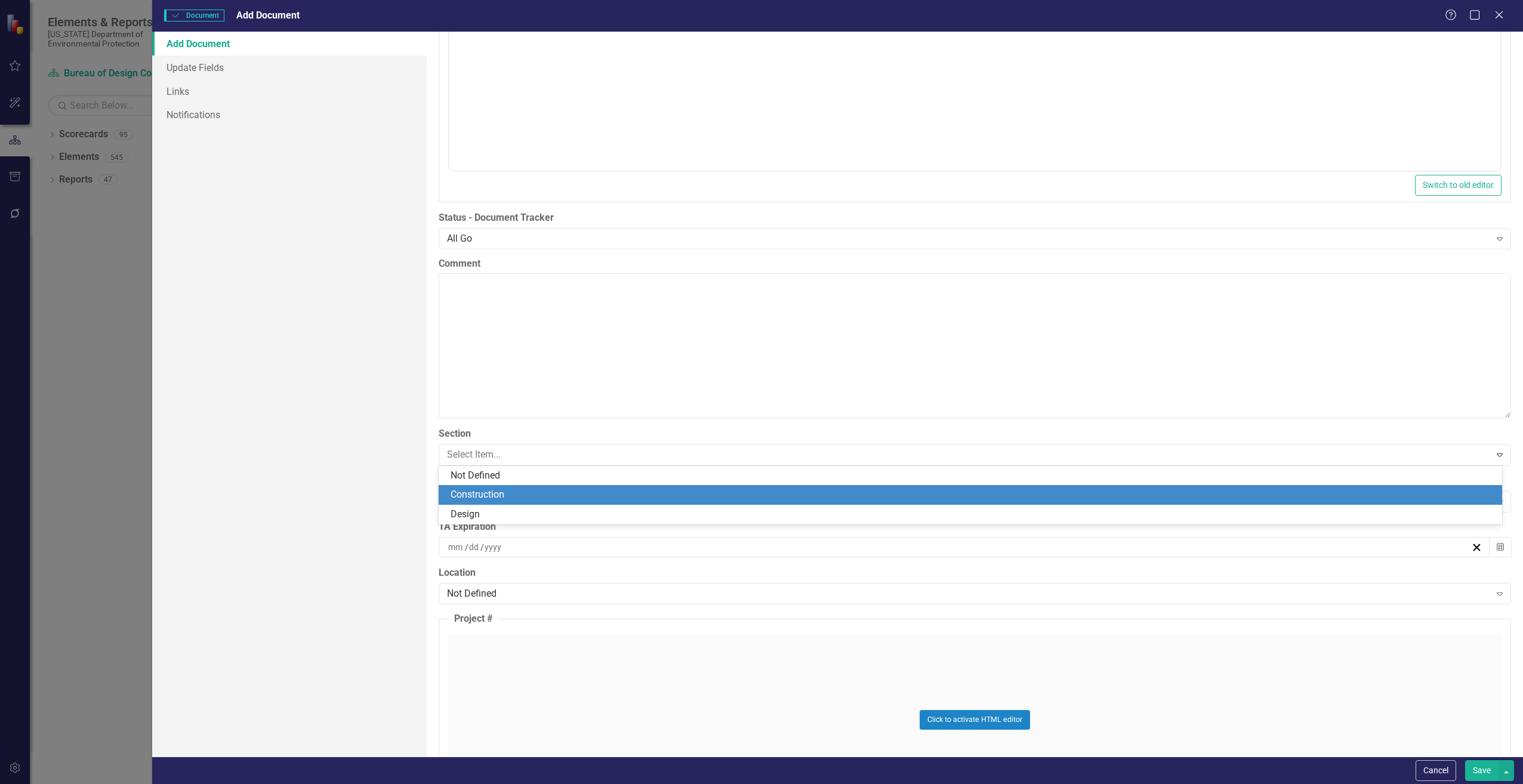
click at [468, 491] on div "Construction" at bounding box center [973, 494] width 1045 height 14
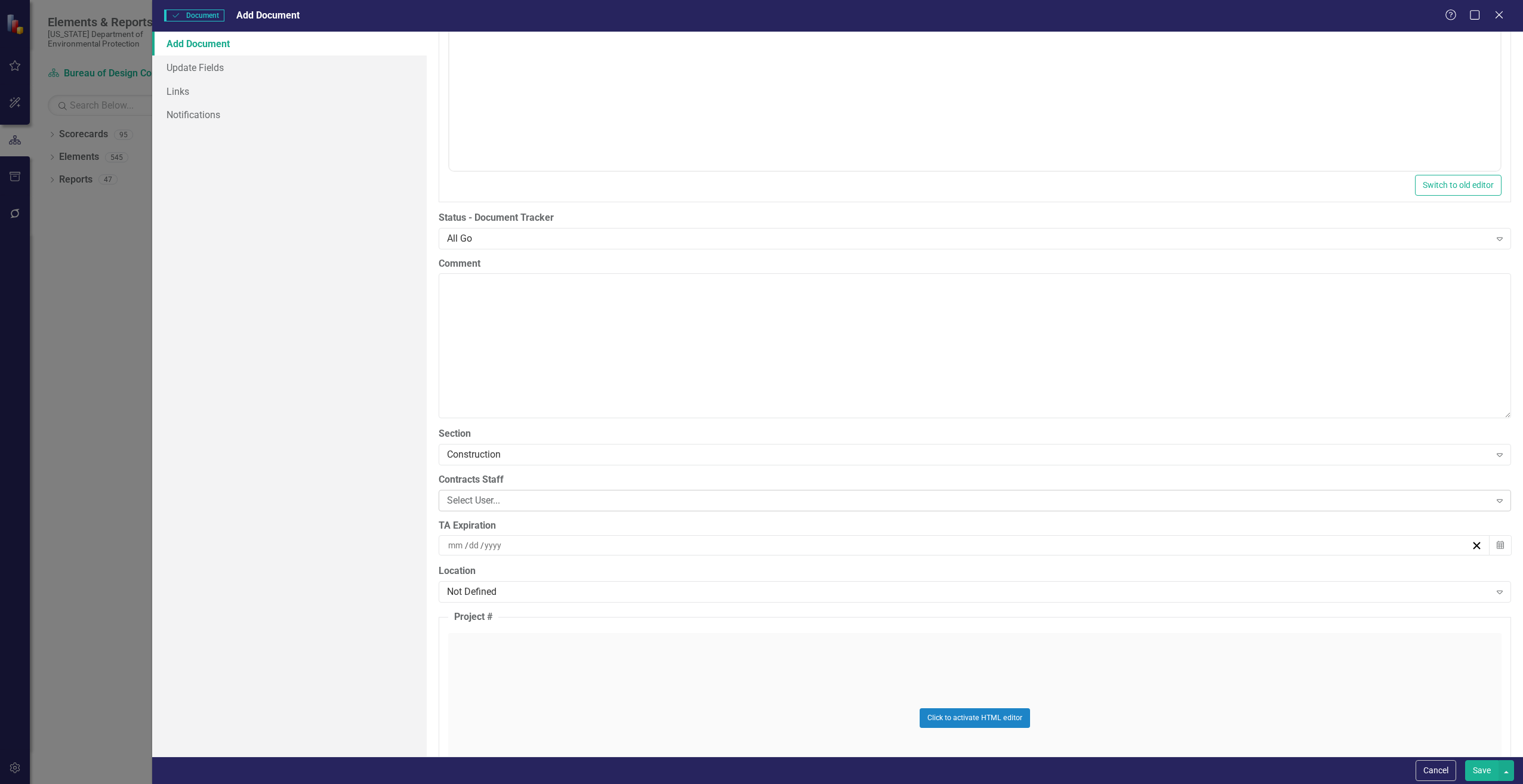
click at [464, 498] on div "Select User..." at bounding box center [968, 500] width 1043 height 14
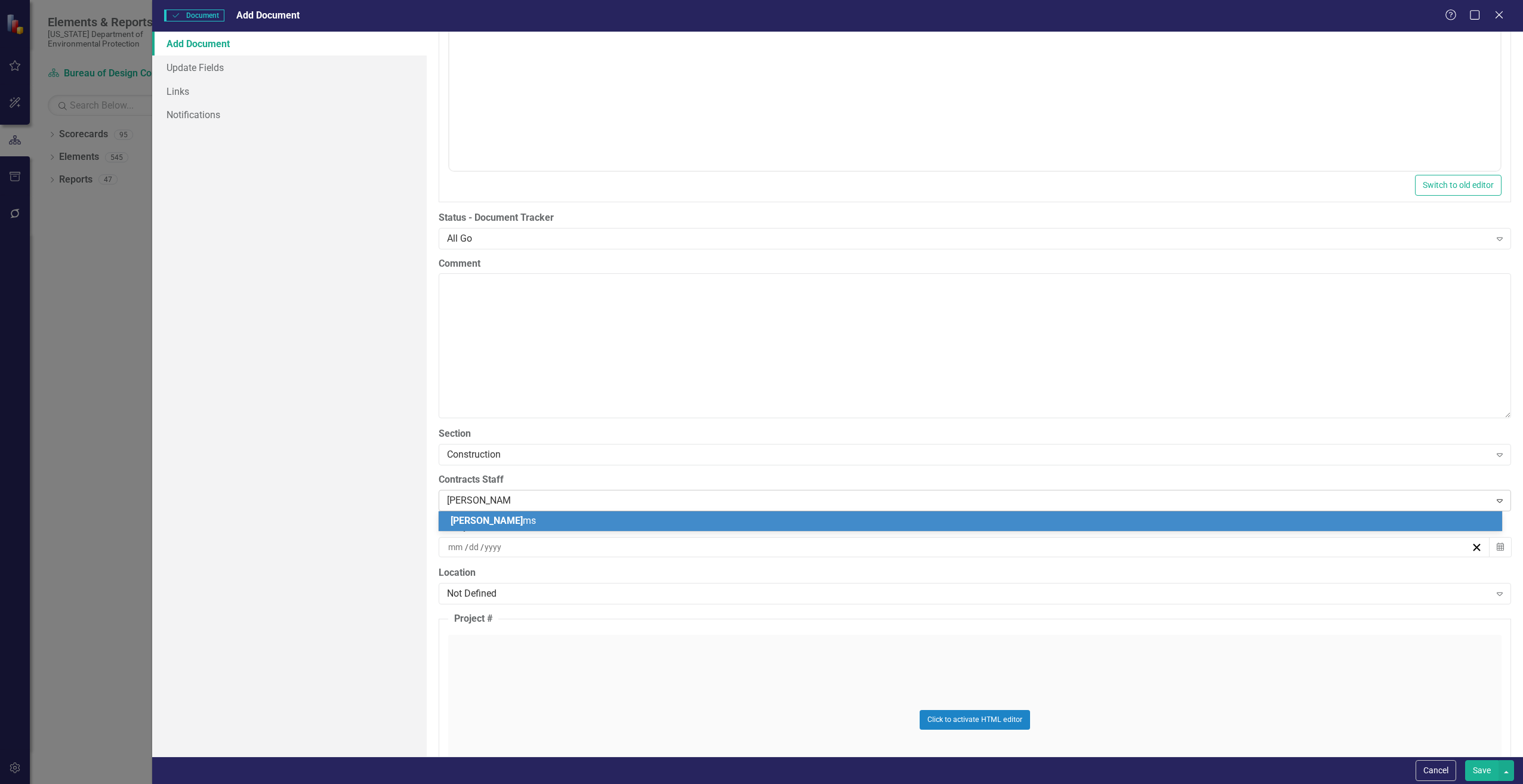
type input "[PERSON_NAME]"
click at [470, 519] on span "[PERSON_NAME]" at bounding box center [487, 520] width 72 height 11
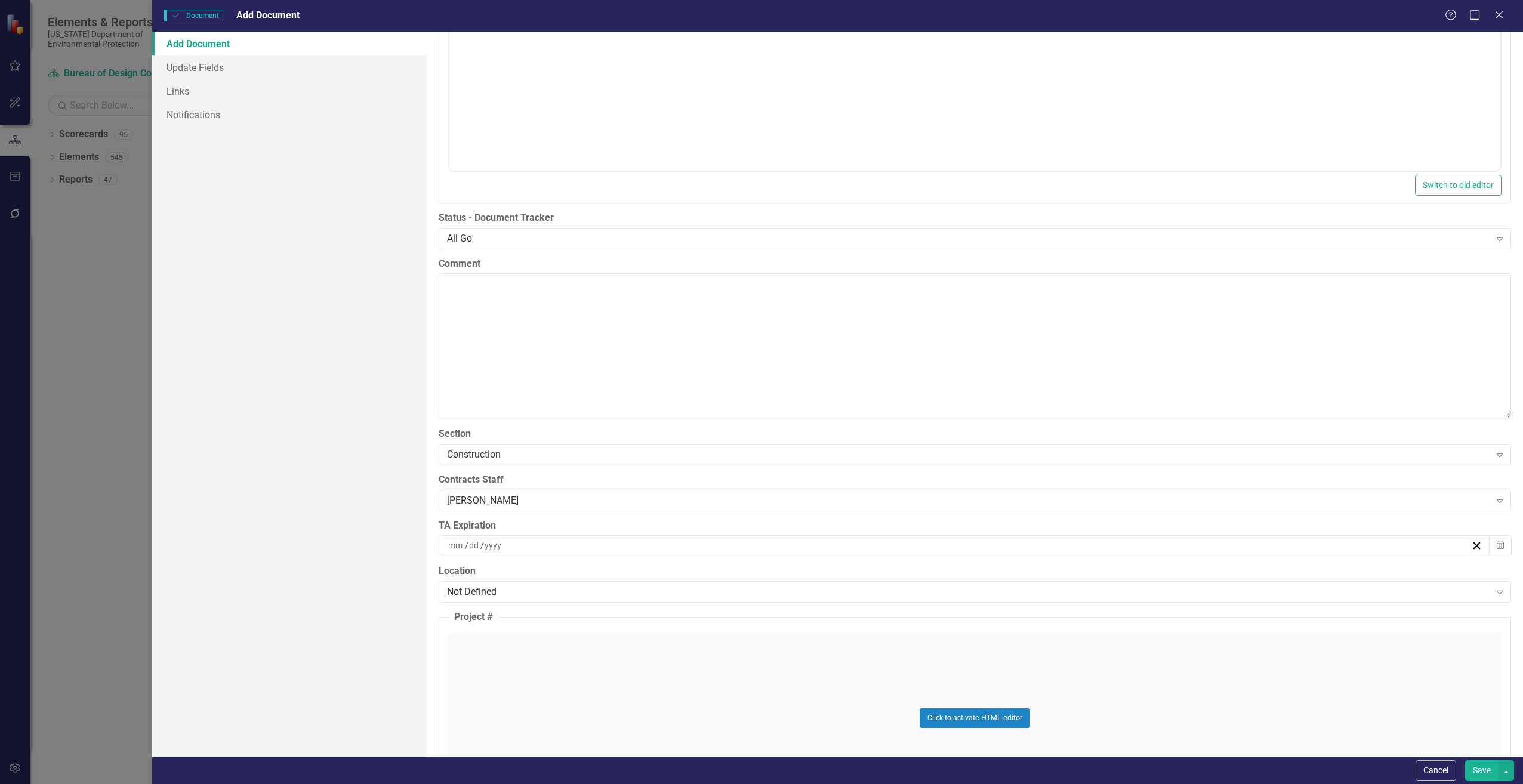
click at [456, 546] on input at bounding box center [456, 545] width 17 height 12
click at [456, 546] on input "number" at bounding box center [455, 545] width 16 height 12
type input "10"
type input "20"
type input "2026"
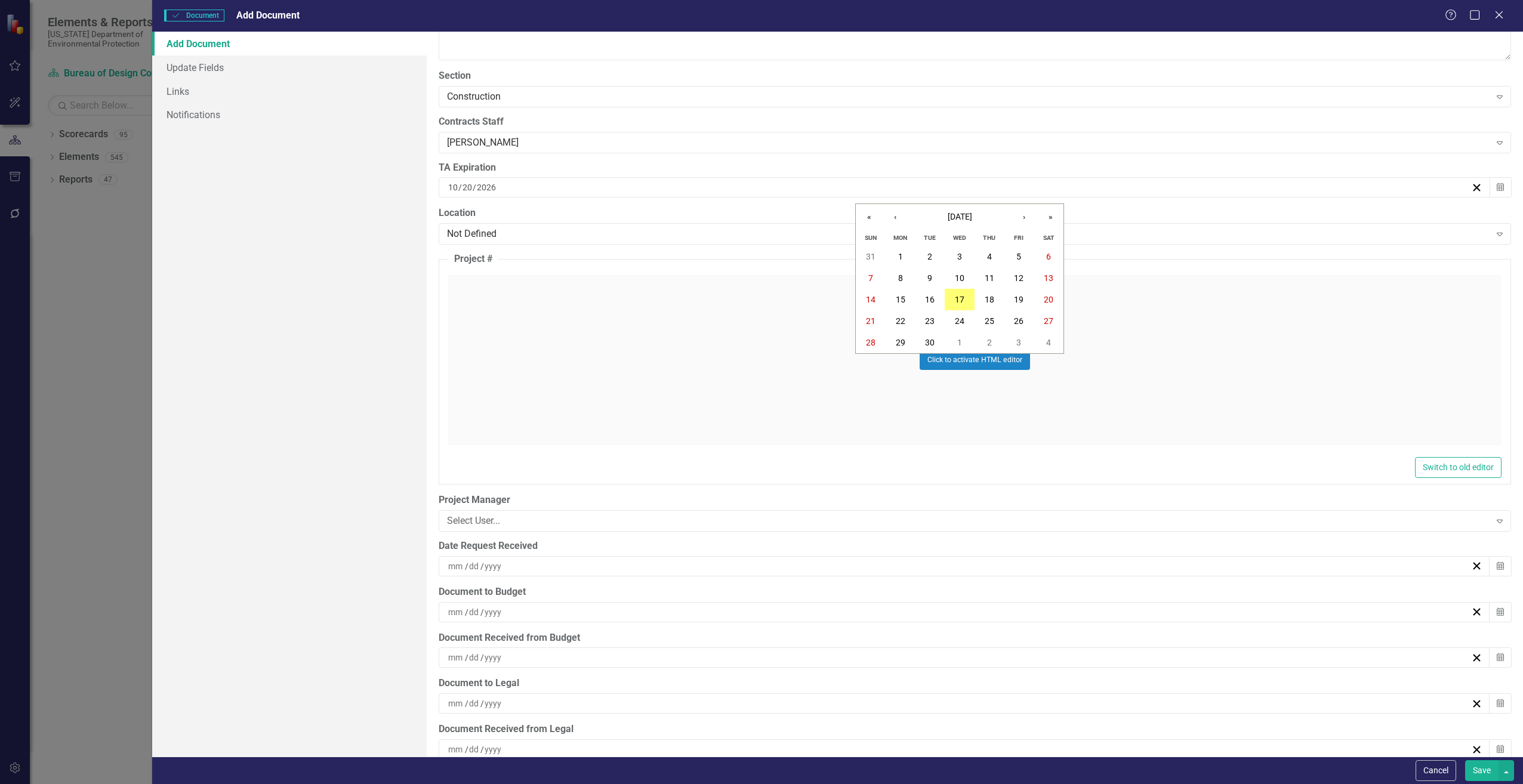
scroll to position [2804, 0]
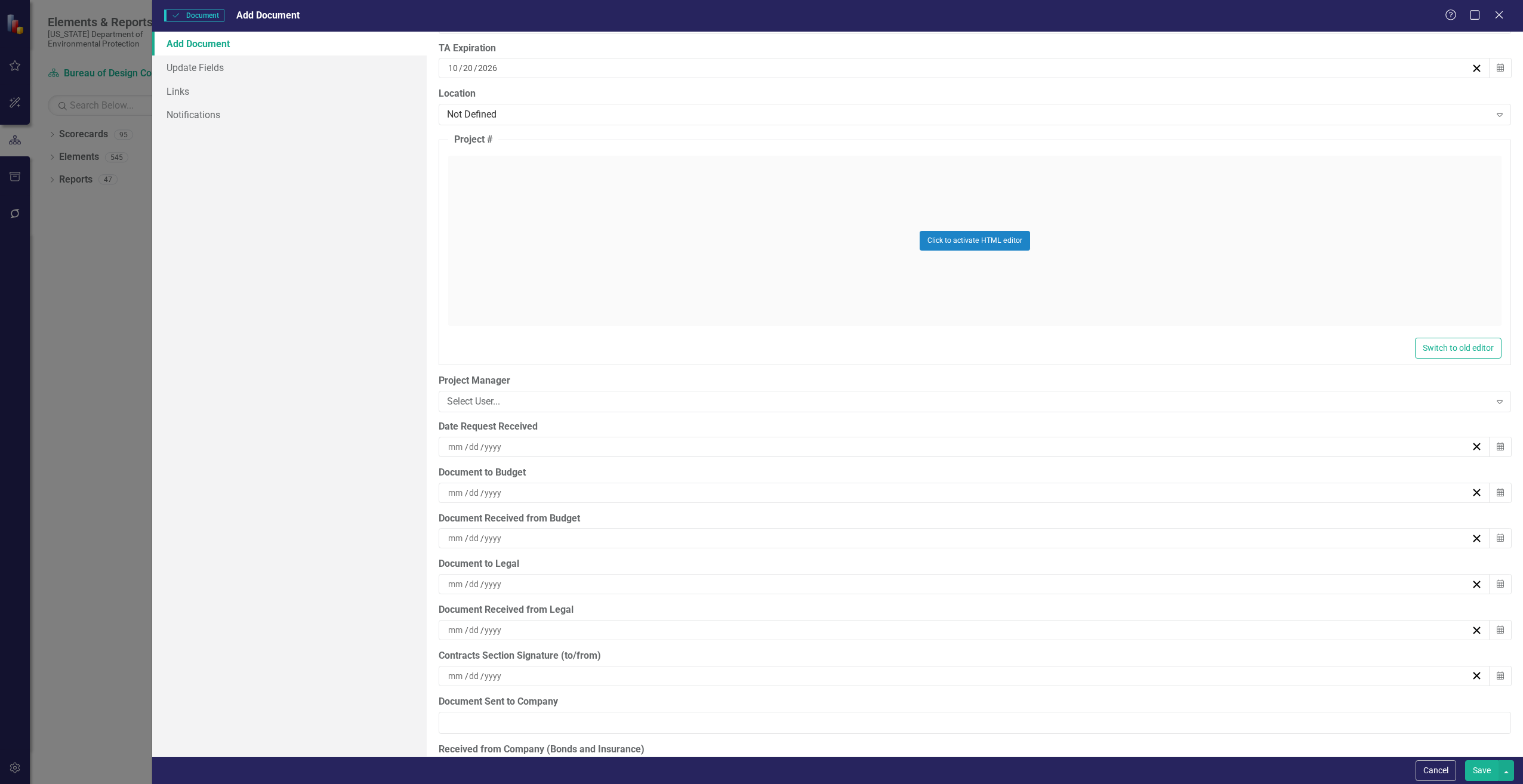
click at [462, 447] on input at bounding box center [456, 446] width 17 height 12
click at [937, 554] on button "16" at bounding box center [930, 559] width 30 height 22
click at [458, 492] on input at bounding box center [456, 492] width 17 height 12
click at [963, 601] on abbr "17" at bounding box center [959, 605] width 10 height 10
click at [1482, 772] on button "Save" at bounding box center [1482, 770] width 34 height 21
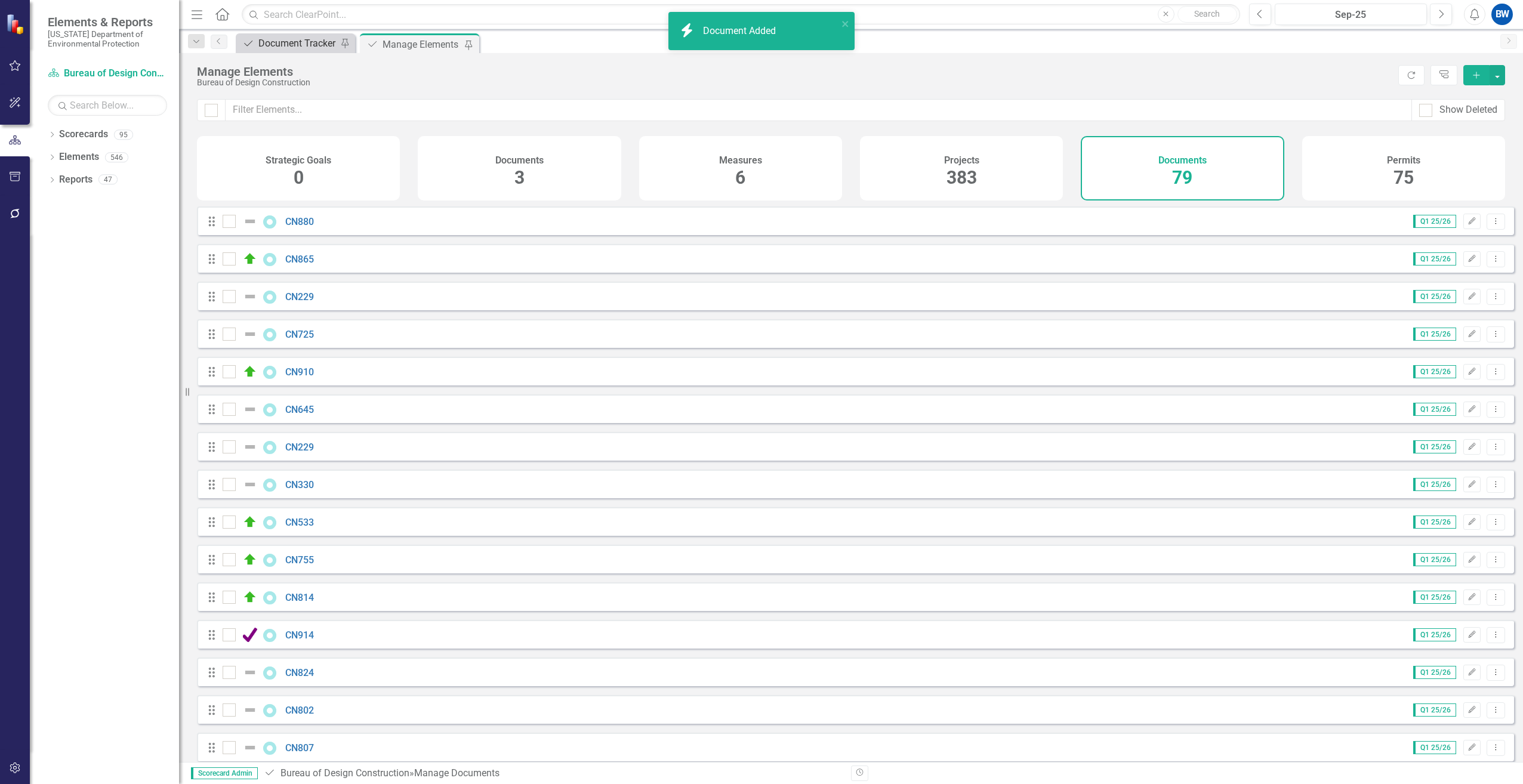
click at [313, 42] on div "Document Tracker" at bounding box center [298, 43] width 79 height 15
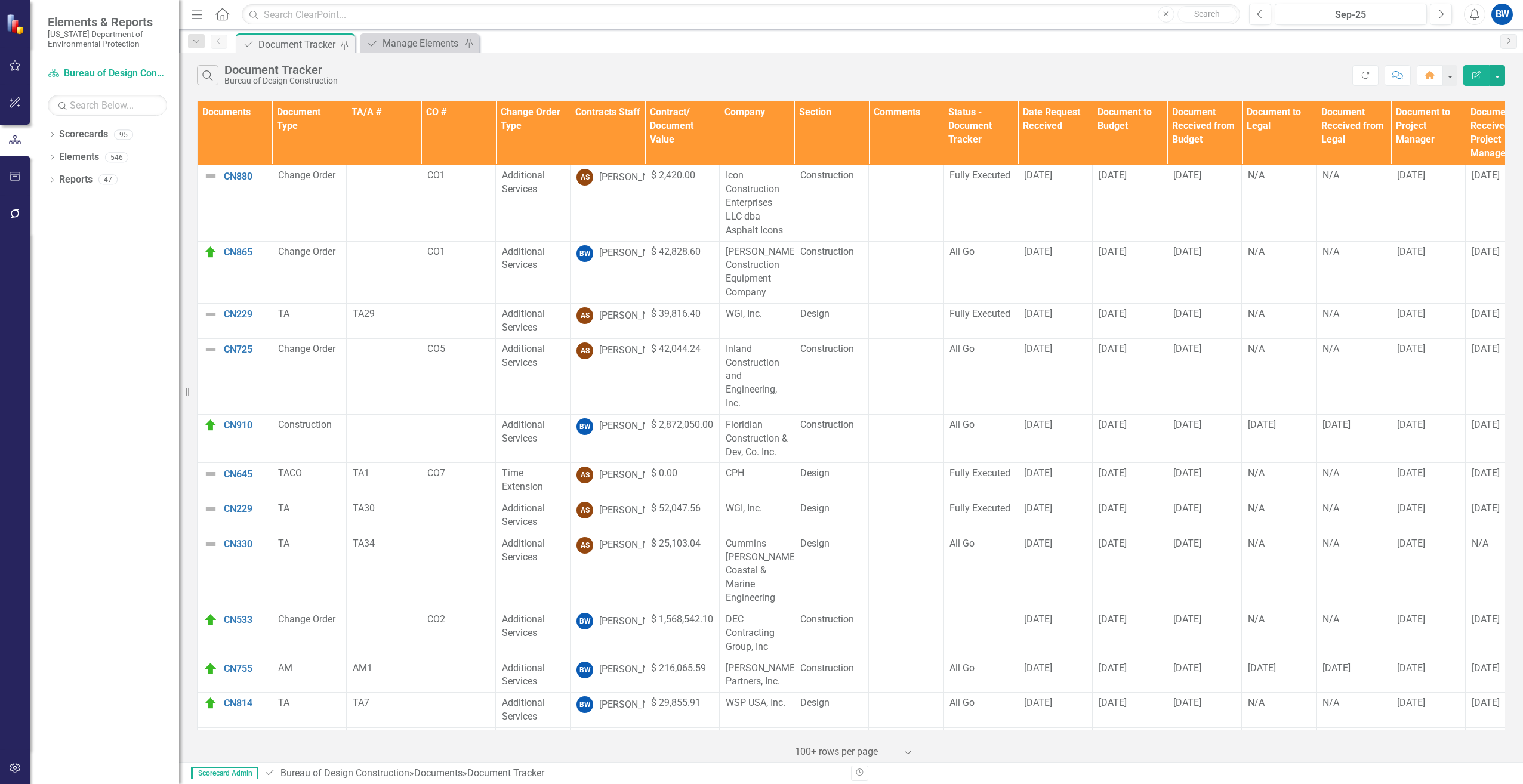
click at [588, 133] on th "Contracts Staff" at bounding box center [608, 133] width 75 height 64
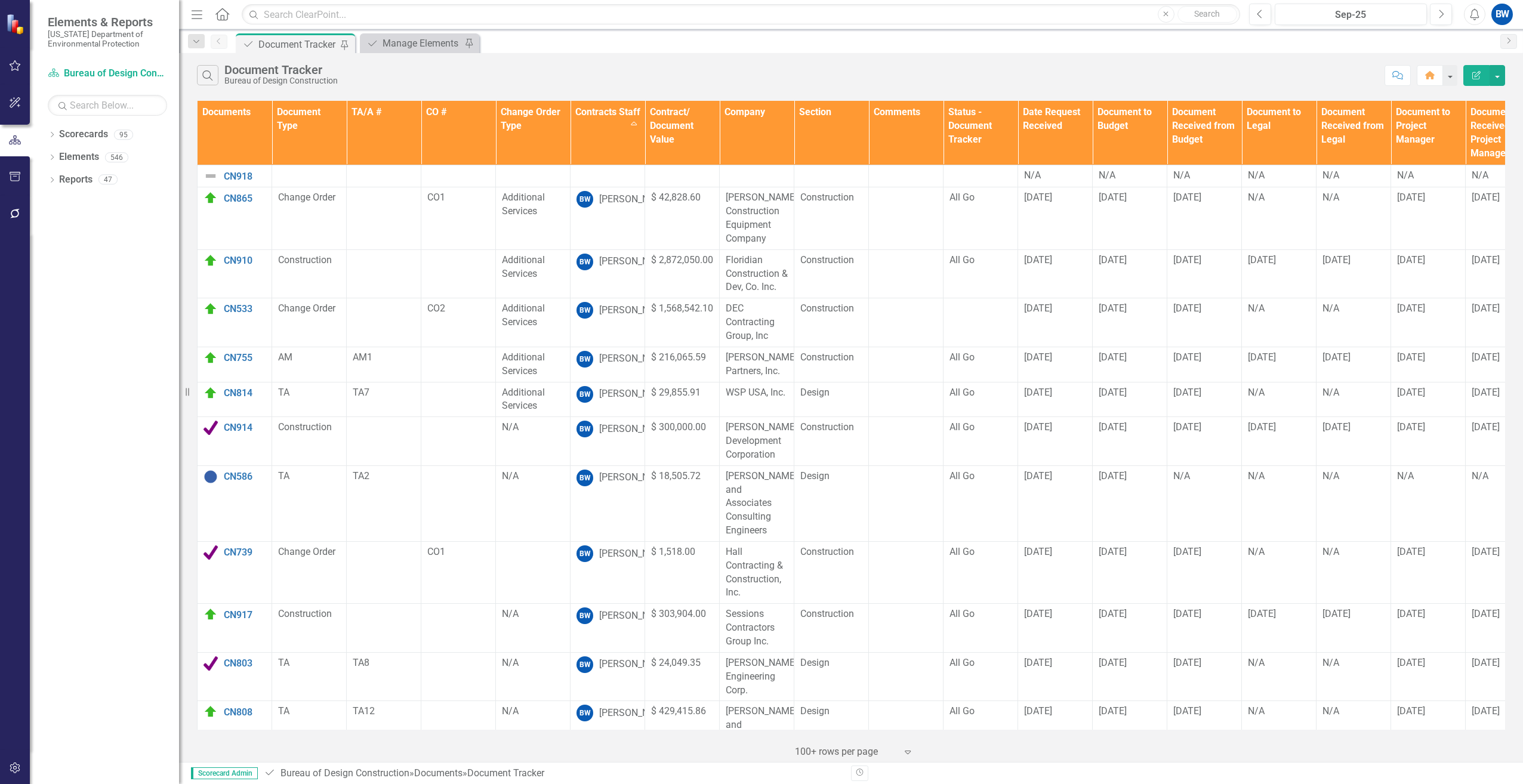
click at [903, 751] on icon "Expand" at bounding box center [908, 751] width 12 height 10
click at [861, 713] on div "100+ rows per page" at bounding box center [856, 711] width 112 height 14
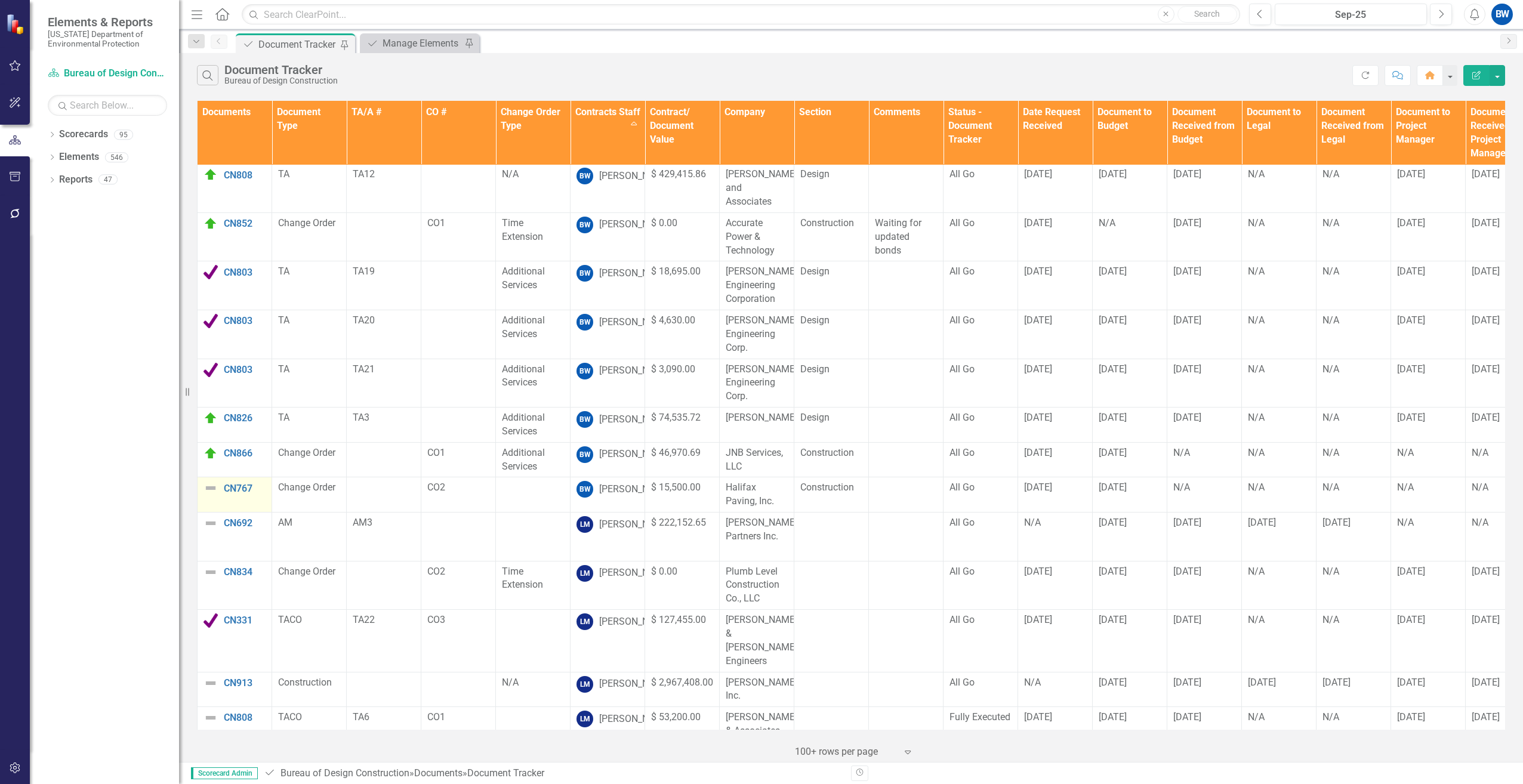
click at [213, 481] on img at bounding box center [211, 488] width 14 height 14
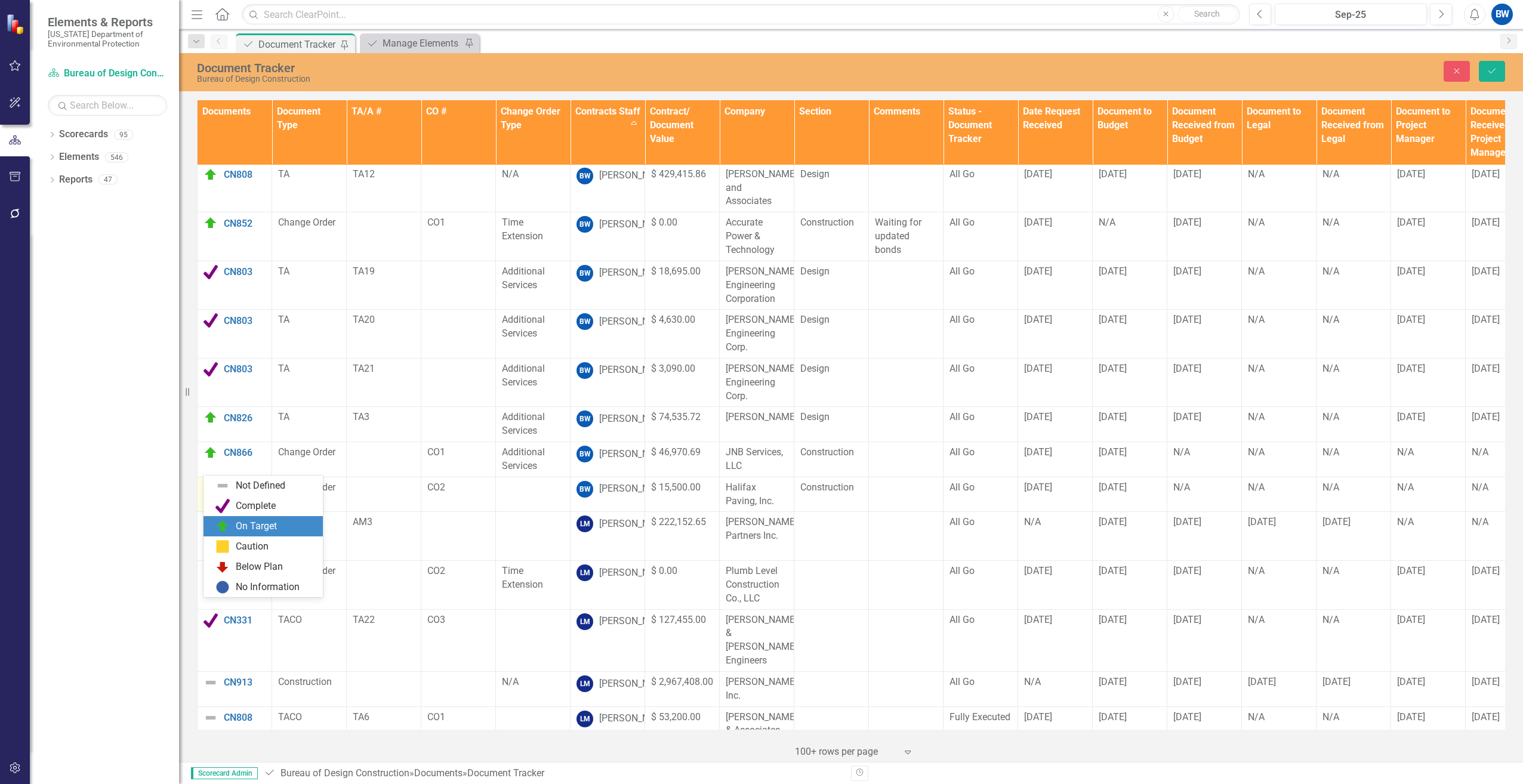
click at [238, 524] on div "On Target" at bounding box center [256, 526] width 41 height 14
click at [1499, 72] on button "Save" at bounding box center [1492, 72] width 26 height 21
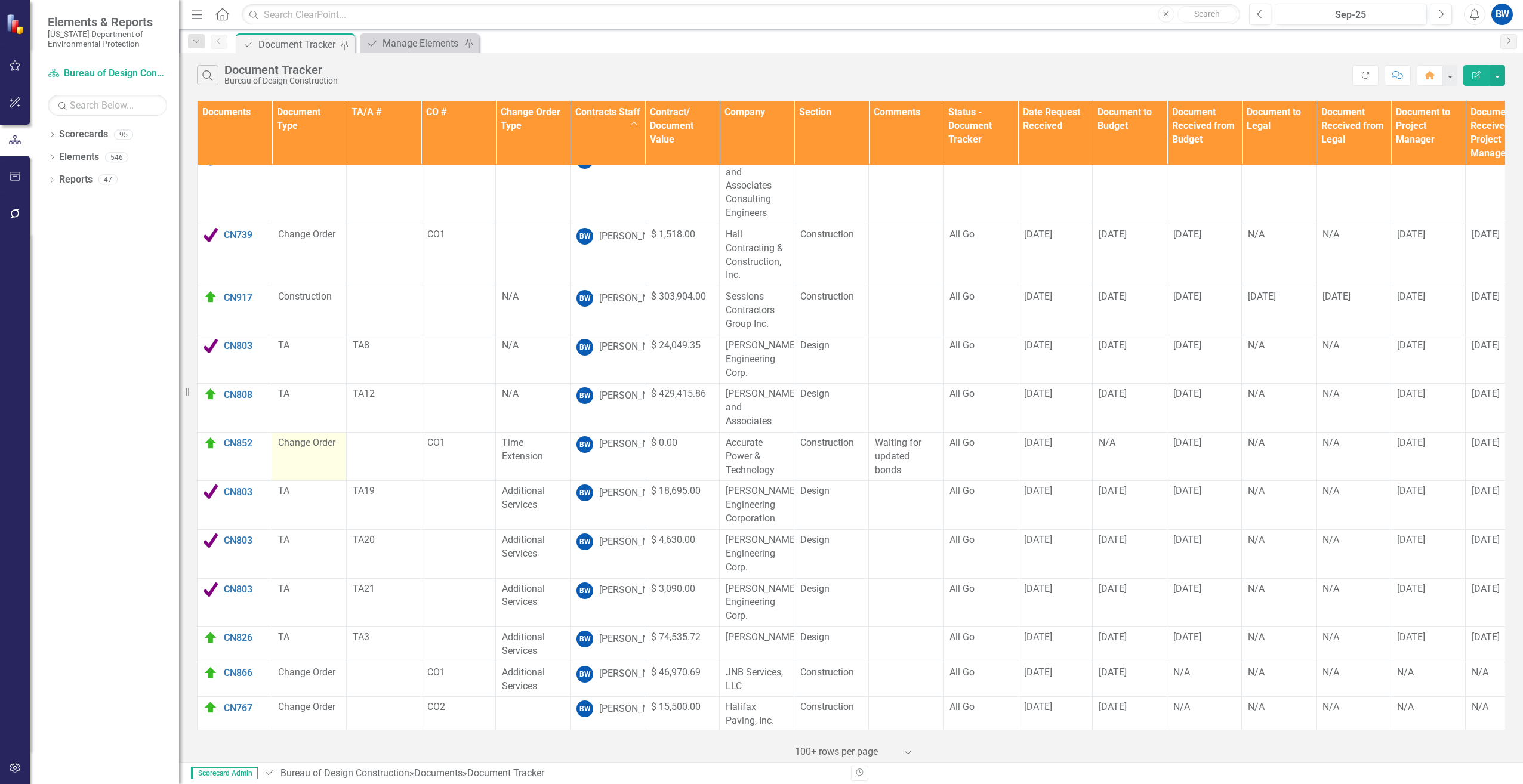
scroll to position [358, 0]
